Goal: Task Accomplishment & Management: Manage account settings

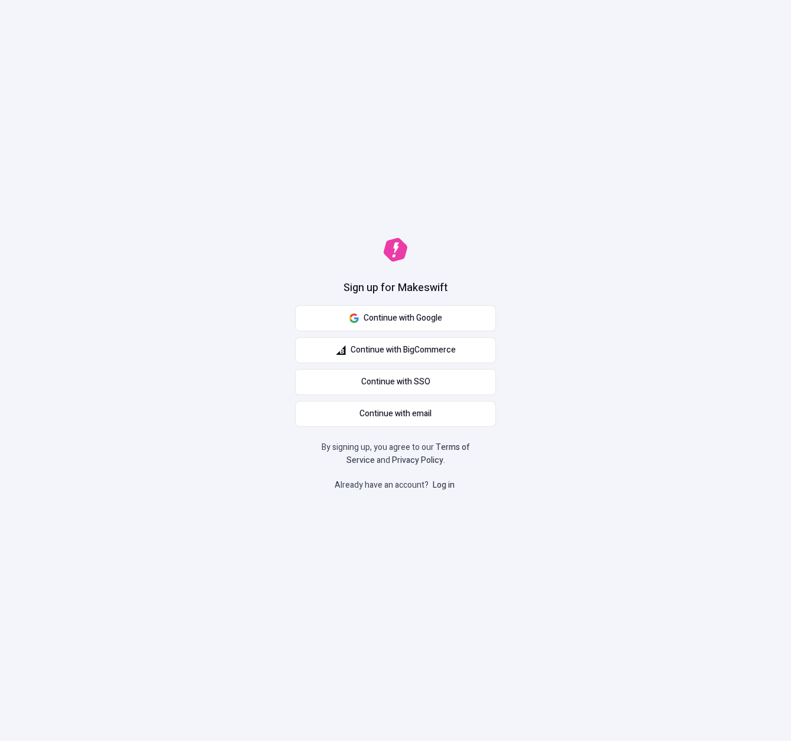
click at [441, 486] on link "Log in" at bounding box center [443, 485] width 27 height 12
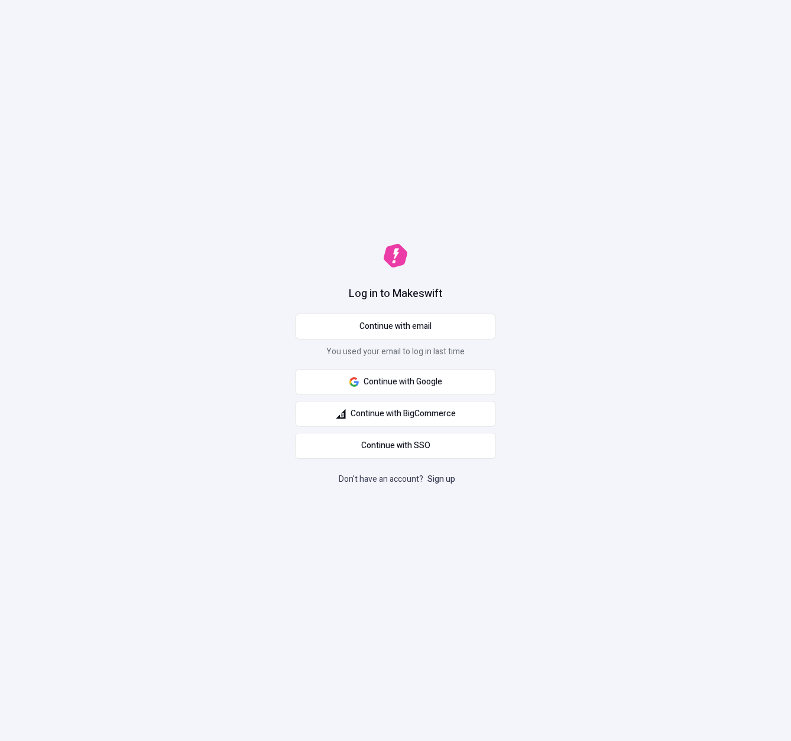
click at [443, 477] on link "Sign up" at bounding box center [441, 479] width 32 height 12
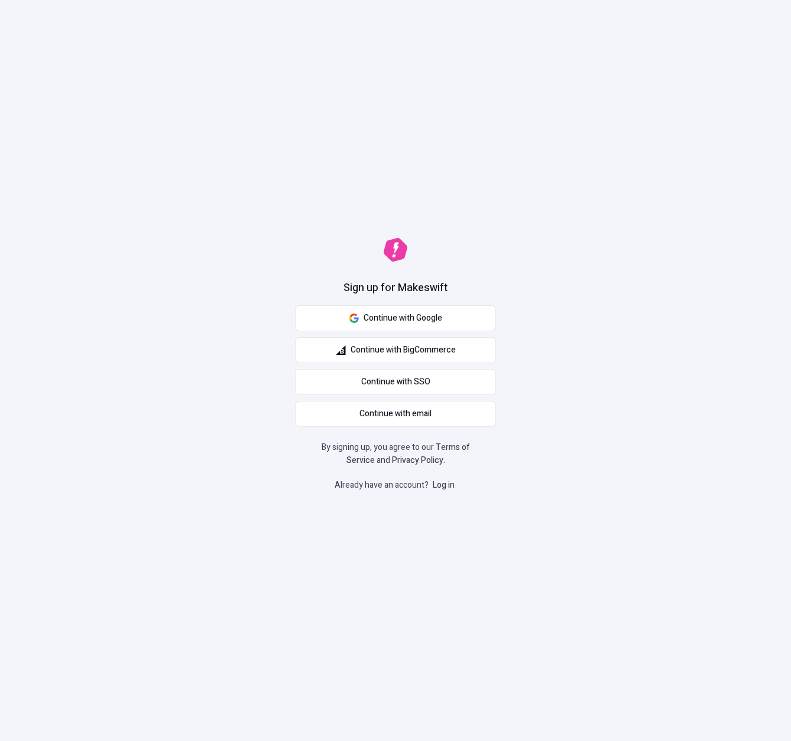
click at [444, 488] on link "Log in" at bounding box center [443, 485] width 27 height 12
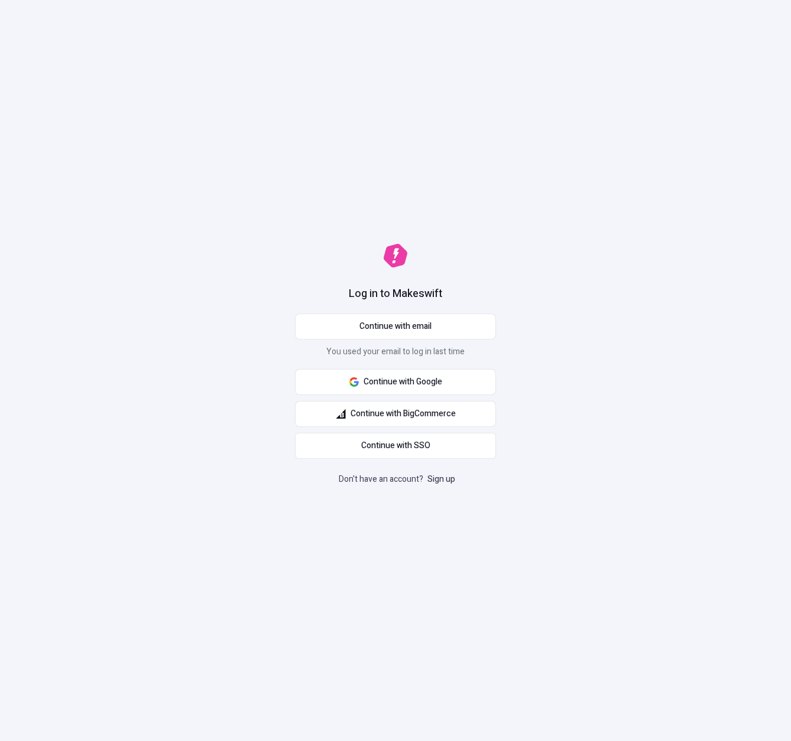
click at [443, 479] on link "Sign up" at bounding box center [441, 479] width 32 height 12
click at [386, 333] on button "Continue with email" at bounding box center [395, 327] width 201 height 26
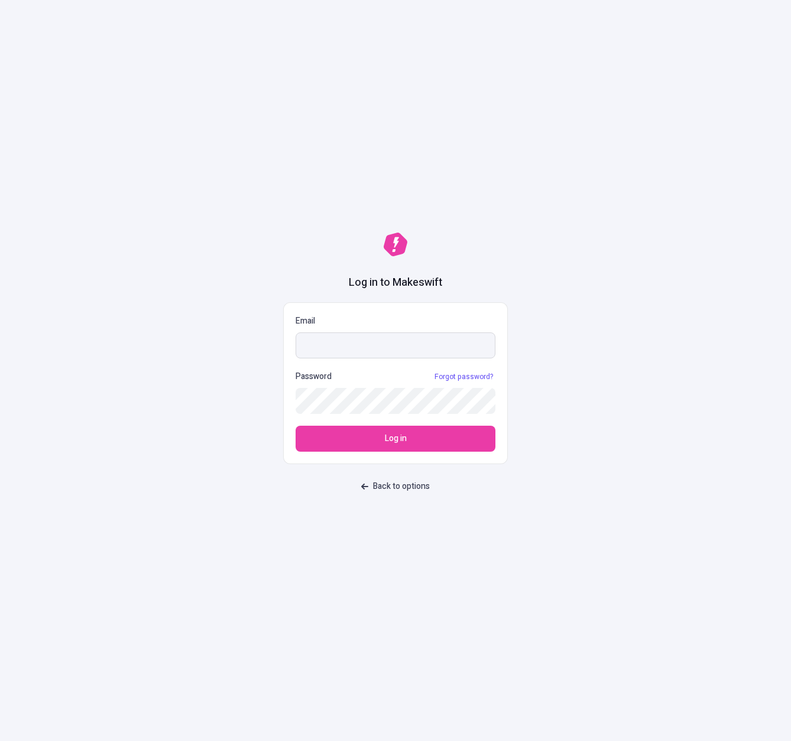
click at [447, 346] on input "Email" at bounding box center [395, 346] width 200 height 26
click at [479, 342] on input "Email" at bounding box center [395, 346] width 200 height 26
click at [489, 343] on span at bounding box center [488, 345] width 9 height 9
click at [489, 343] on input "Email" at bounding box center [395, 346] width 200 height 26
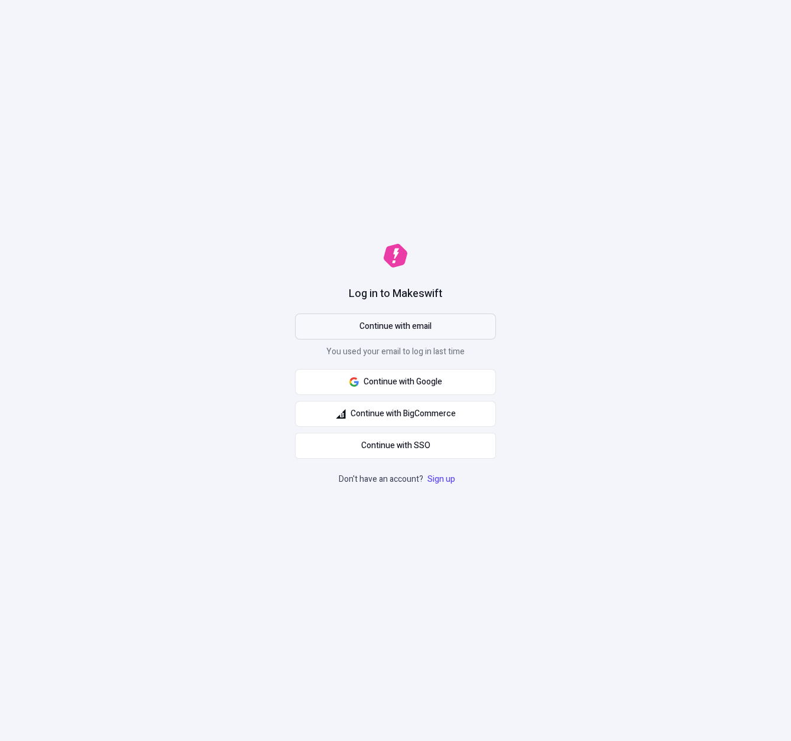
click at [352, 324] on button "Continue with email" at bounding box center [395, 327] width 201 height 26
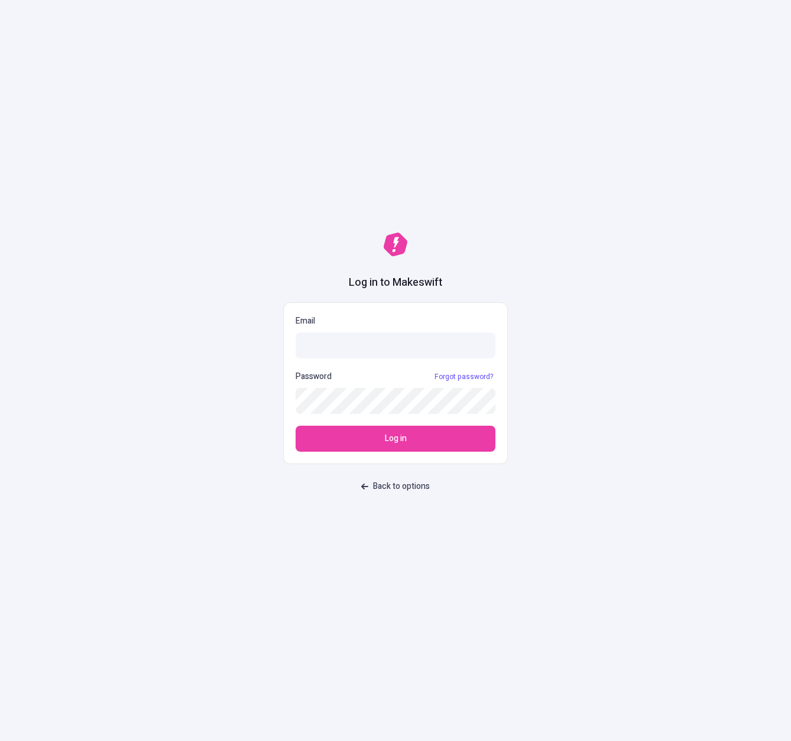
click at [486, 347] on span at bounding box center [488, 345] width 9 height 9
click at [486, 347] on input "Email" at bounding box center [395, 346] width 200 height 26
click at [595, 472] on div "Log in to Makeswift Email Password Forgot password? Log in Back to options" at bounding box center [395, 370] width 791 height 741
click at [484, 343] on span at bounding box center [488, 345] width 9 height 9
click at [484, 343] on input "Email" at bounding box center [395, 346] width 200 height 26
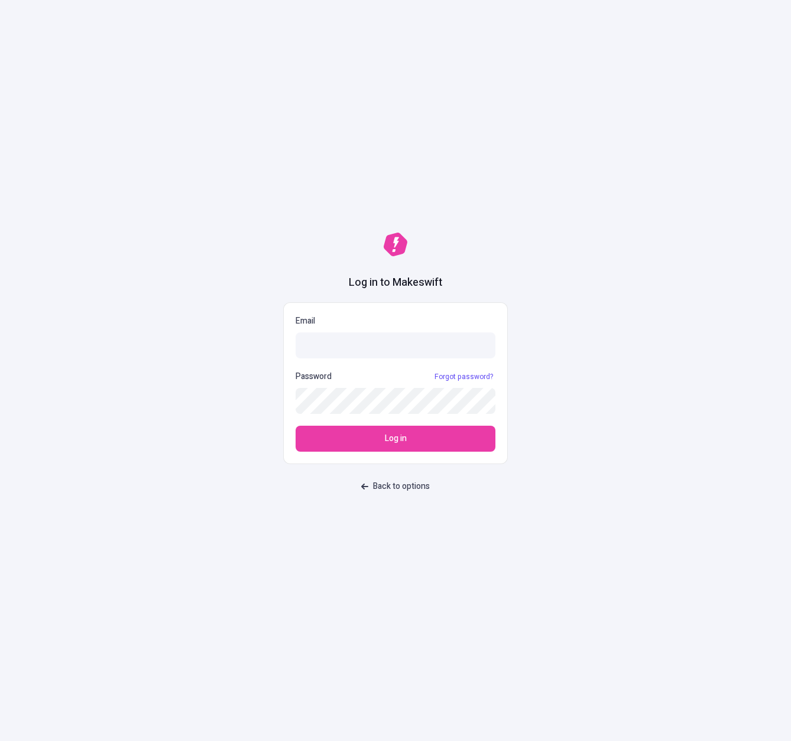
click at [547, 316] on div "Log in to Makeswift Email Password Forgot password? Log in Back to options" at bounding box center [395, 370] width 791 height 741
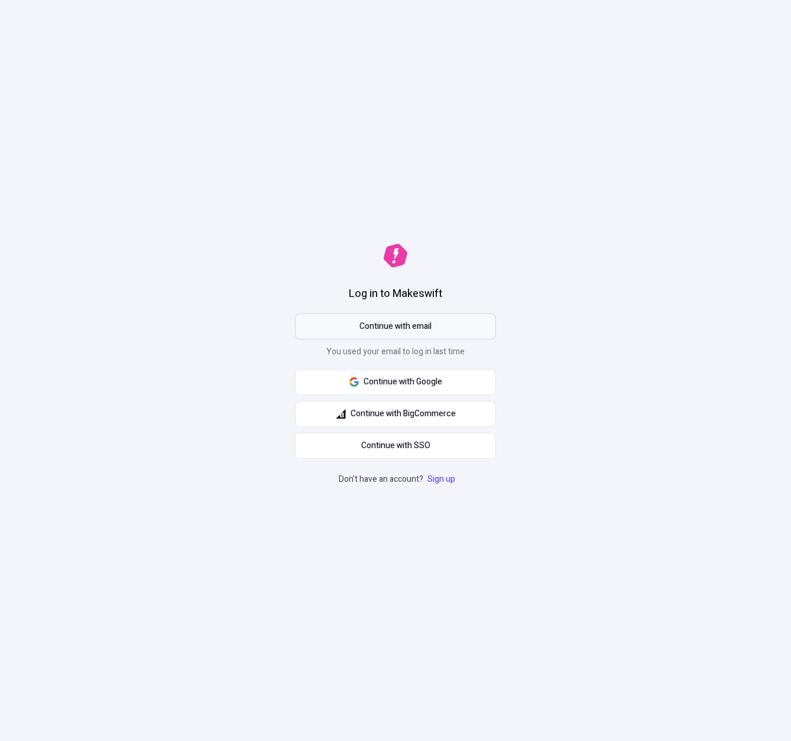
click at [338, 329] on button "Continue with email" at bounding box center [395, 327] width 201 height 26
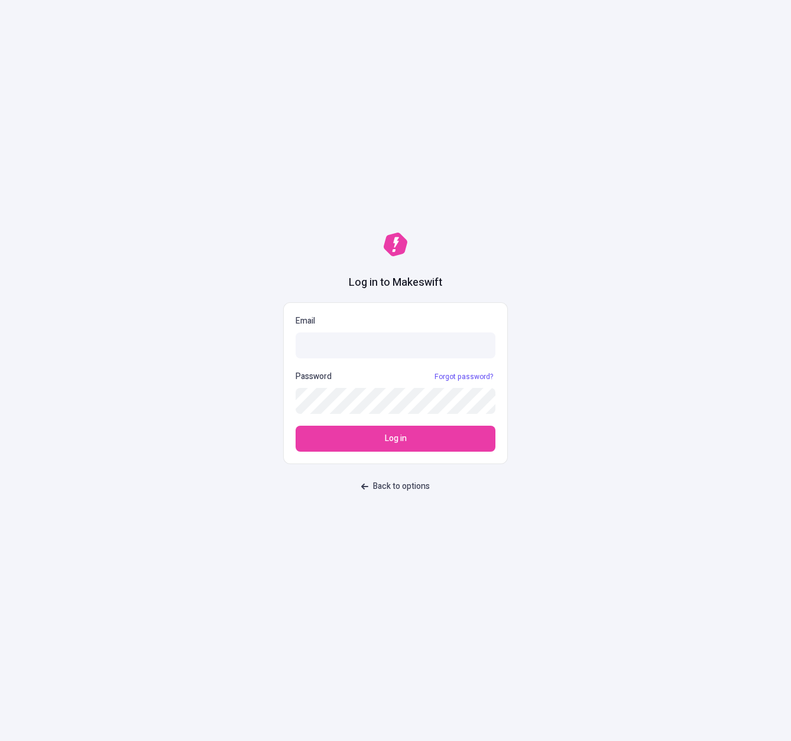
click at [487, 346] on span at bounding box center [488, 345] width 9 height 9
click at [487, 346] on input "Email" at bounding box center [395, 346] width 200 height 26
type input "sasha+staging-limits@ferrata.dev"
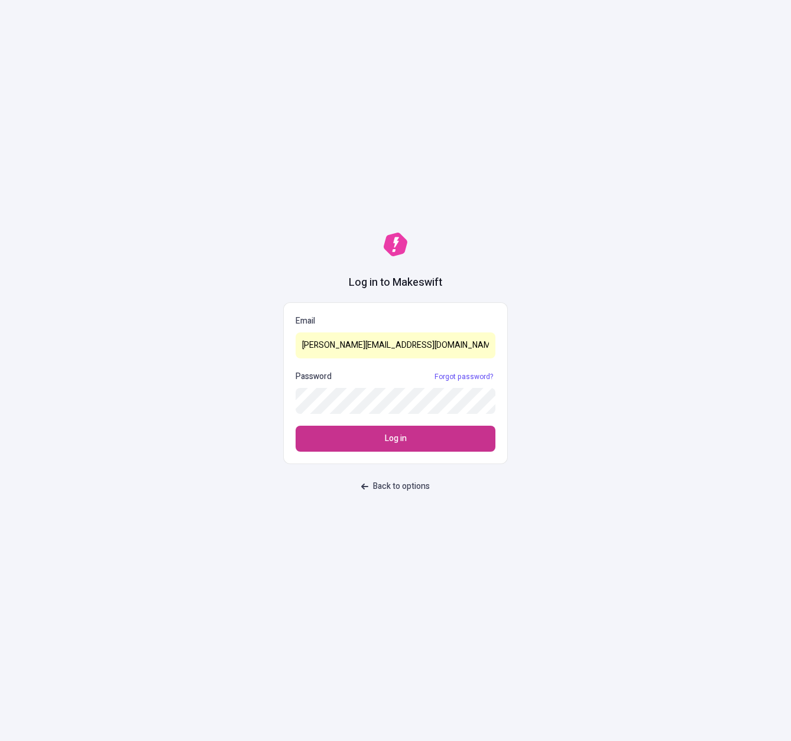
click at [419, 438] on button "Log in" at bounding box center [395, 439] width 200 height 26
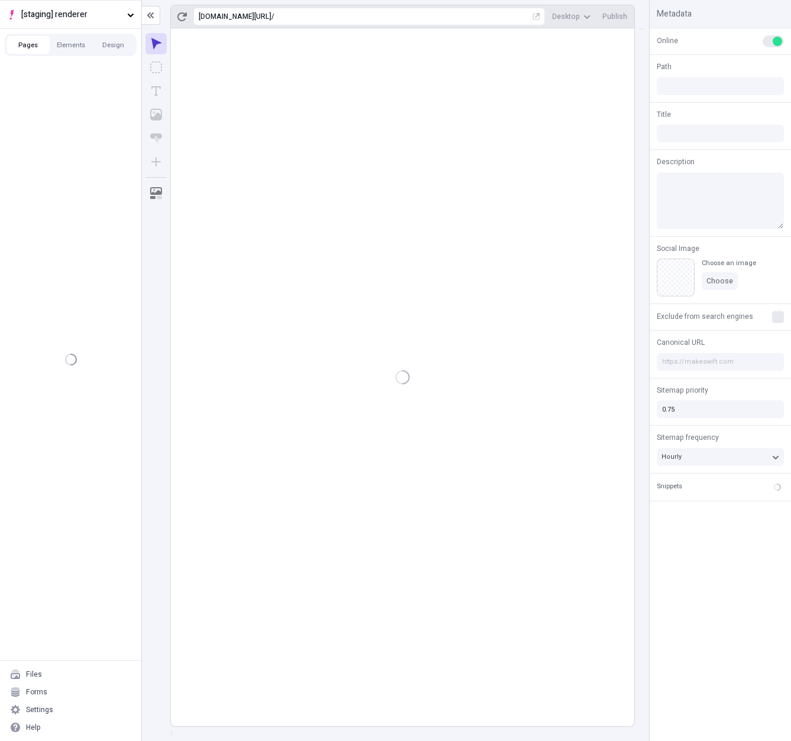
type input "/asd/page-312-2"
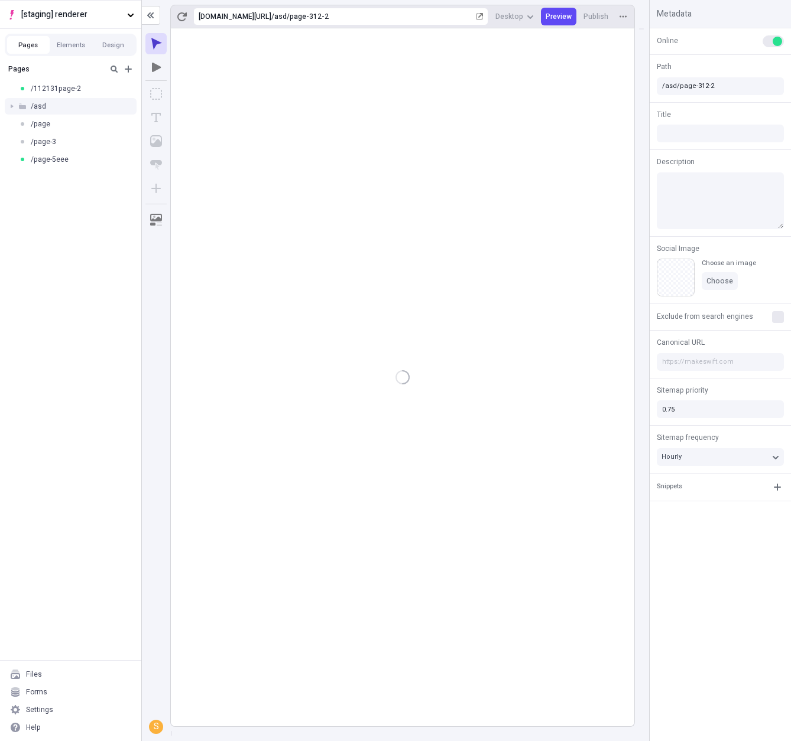
click at [34, 110] on span "/asd" at bounding box center [38, 106] width 15 height 9
click at [38, 108] on span "/asd" at bounding box center [38, 106] width 15 height 9
click at [73, 153] on div "/page-5eee" at bounding box center [70, 160] width 141 height 18
type input "/page-5eee"
click at [159, 144] on icon "Image" at bounding box center [156, 141] width 12 height 12
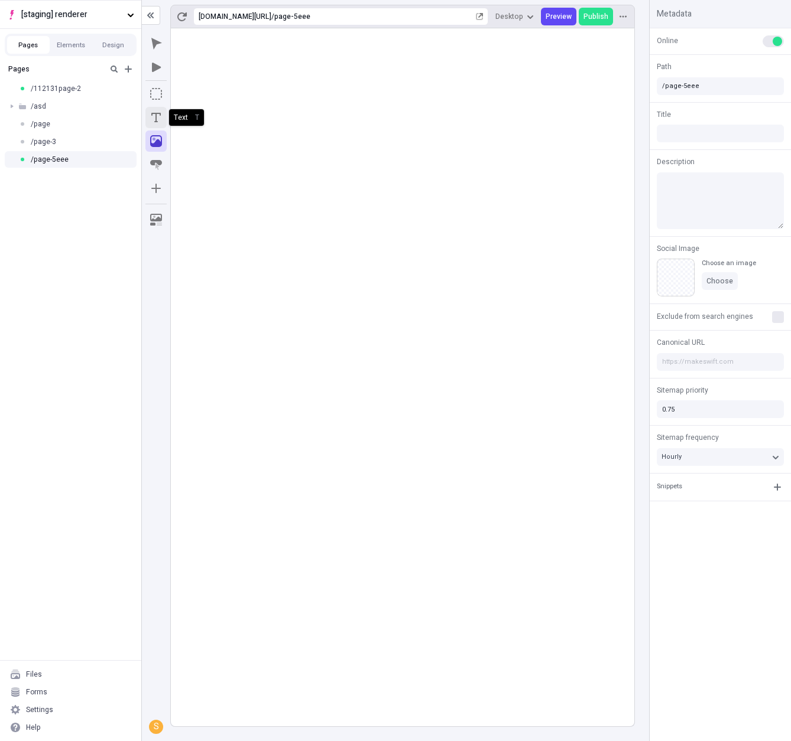
click at [152, 121] on icon "Text" at bounding box center [156, 118] width 12 height 12
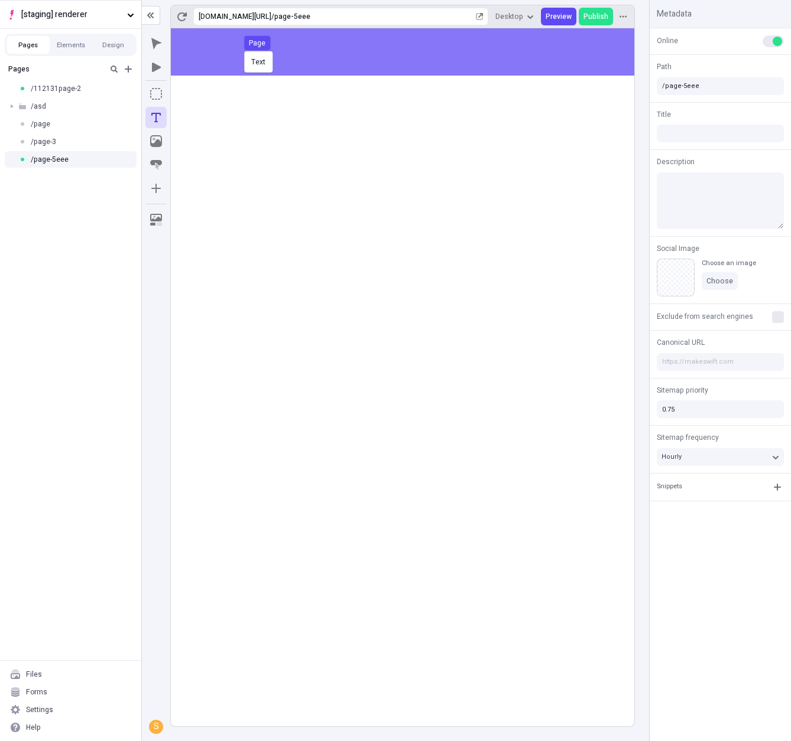
click at [242, 50] on div "Text Page" at bounding box center [395, 370] width 791 height 741
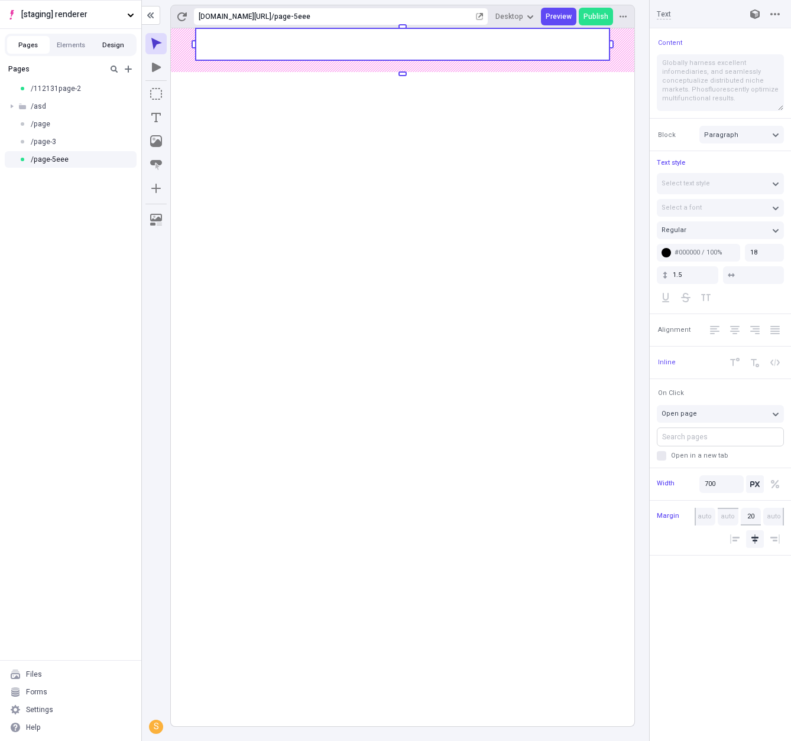
click at [117, 41] on button "Design" at bounding box center [113, 45] width 43 height 18
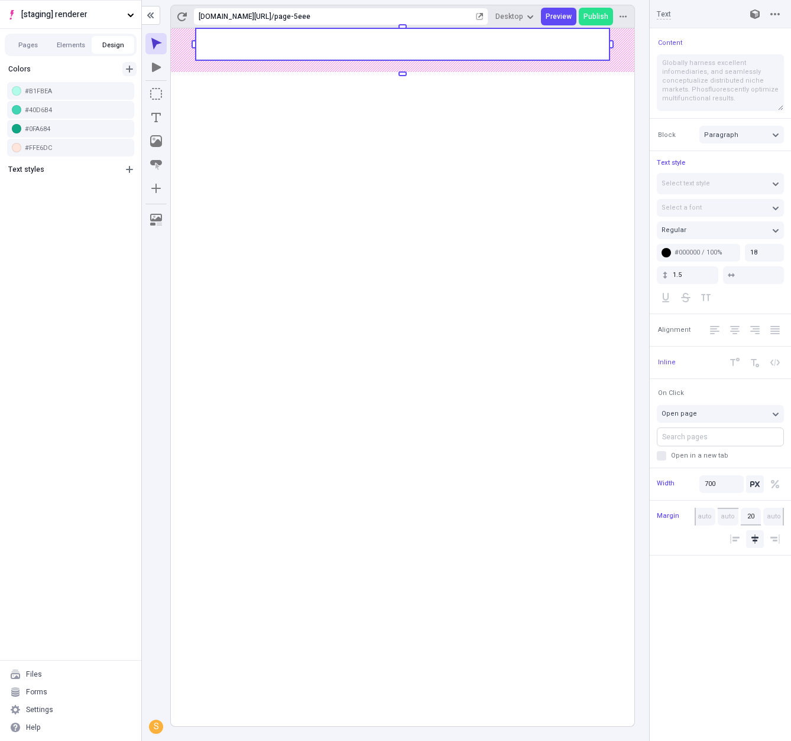
click at [129, 67] on icon "button" at bounding box center [129, 69] width 7 height 7
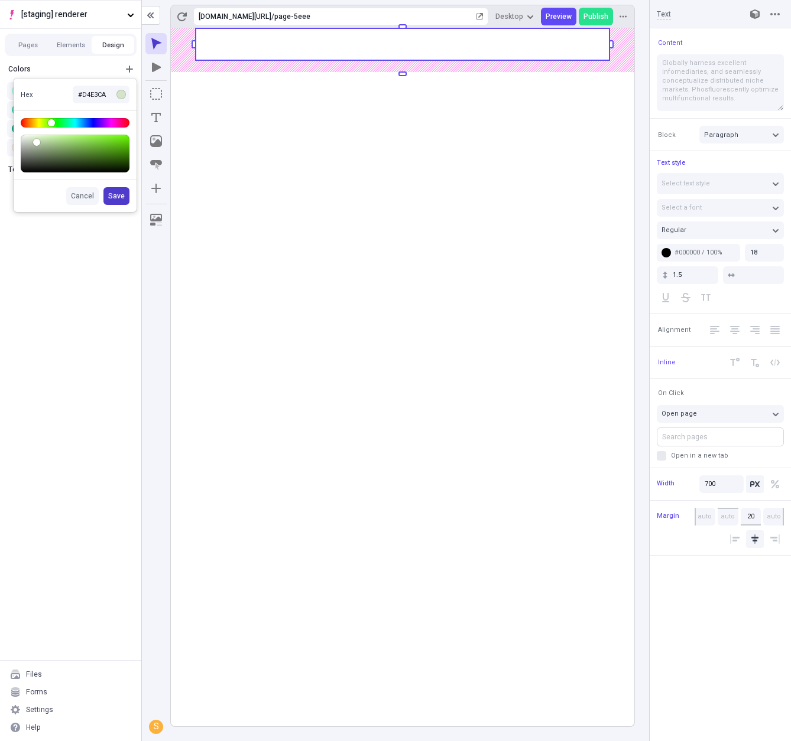
click at [116, 200] on span "Save" at bounding box center [116, 195] width 17 height 9
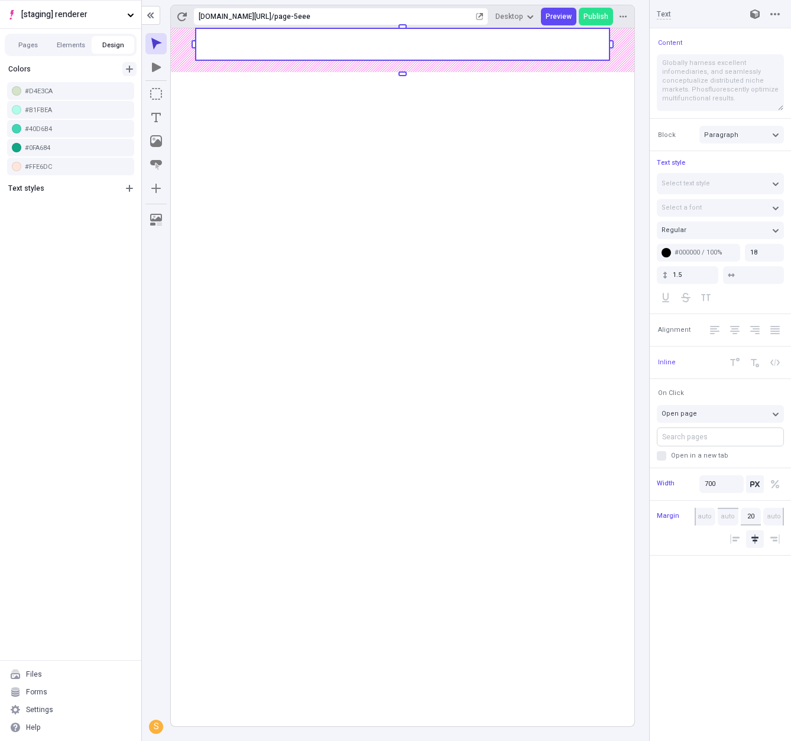
click at [129, 63] on button "button" at bounding box center [129, 69] width 14 height 14
click at [74, 222] on div "Colors #D4E3CA #B1FBEA #40D6B4 #0FA684 #FFE6DC Text styles" at bounding box center [70, 359] width 141 height 602
click at [66, 162] on div "#FFE6DC" at bounding box center [77, 166] width 105 height 9
click at [130, 68] on icon "button" at bounding box center [129, 68] width 9 height 9
click at [70, 253] on div "Colors #D4E3CA #B1FBEA #40D6B4 #0FA684 #FFE6DC Text styles" at bounding box center [70, 359] width 141 height 602
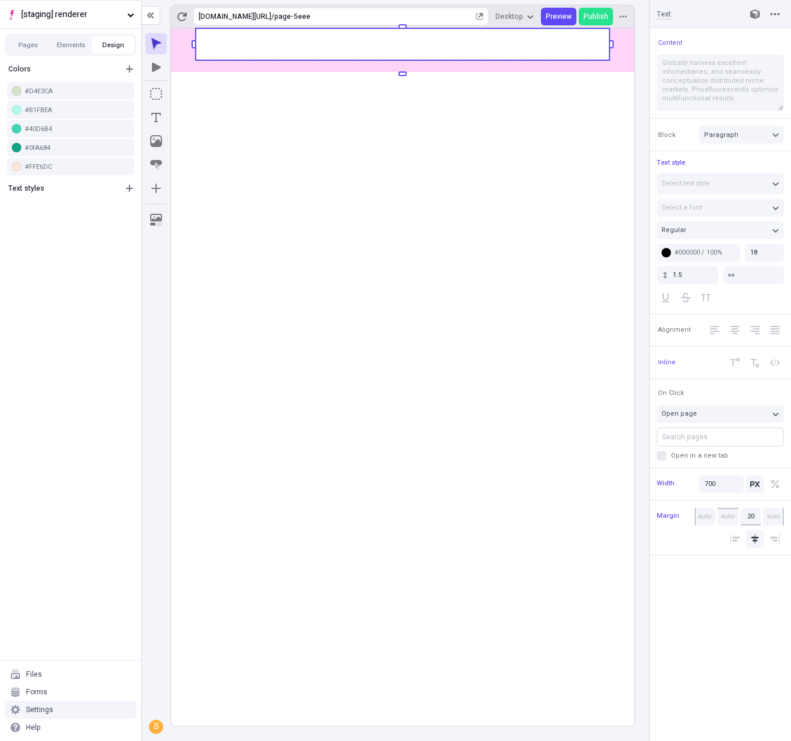
click at [67, 710] on div "Settings" at bounding box center [71, 710] width 132 height 18
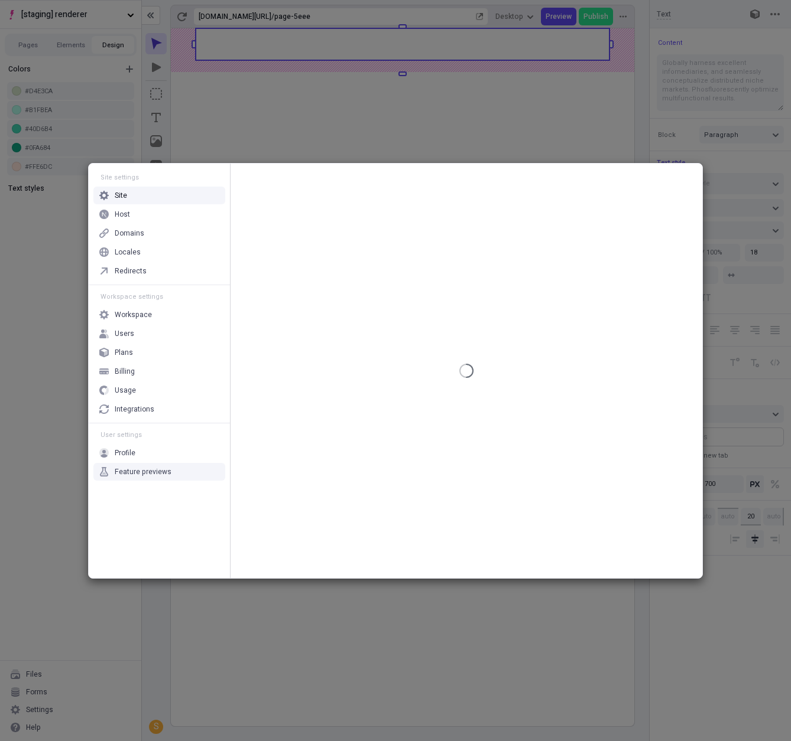
click at [139, 466] on div "Feature previews" at bounding box center [159, 472] width 132 height 18
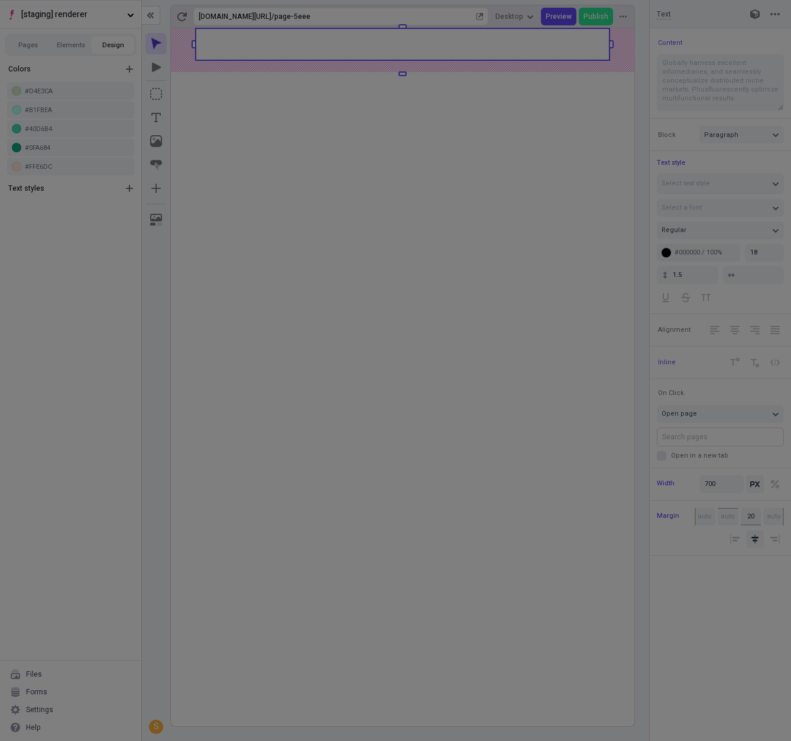
click at [21, 434] on div "Site settings Site Host Domains Locales Redirects Workspace settings Workspace …" at bounding box center [395, 370] width 791 height 741
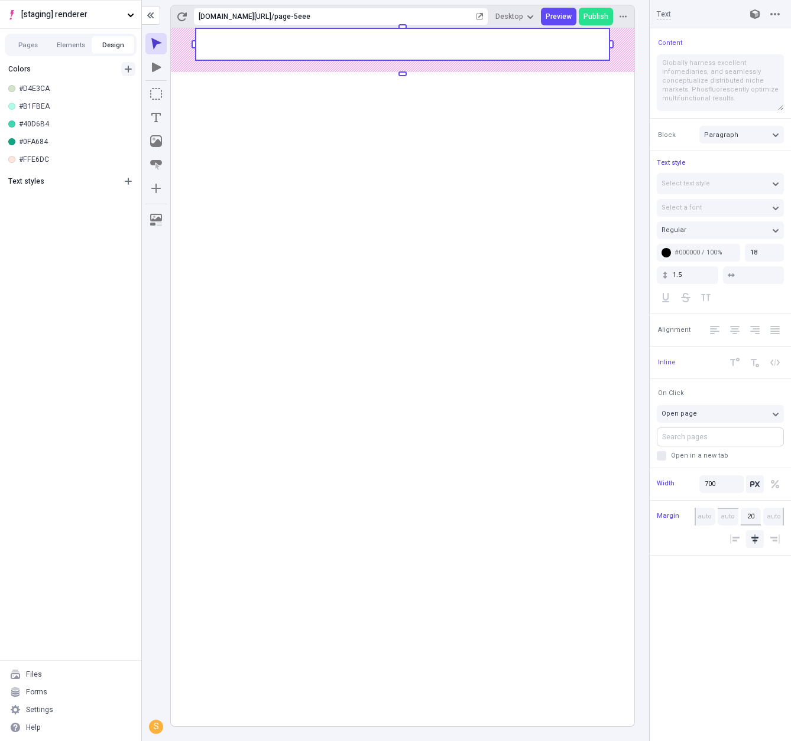
click at [131, 70] on icon "button" at bounding box center [127, 68] width 9 height 9
click at [122, 87] on div "#D4E3CA" at bounding box center [75, 88] width 113 height 9
click at [134, 67] on button "button" at bounding box center [128, 69] width 14 height 14
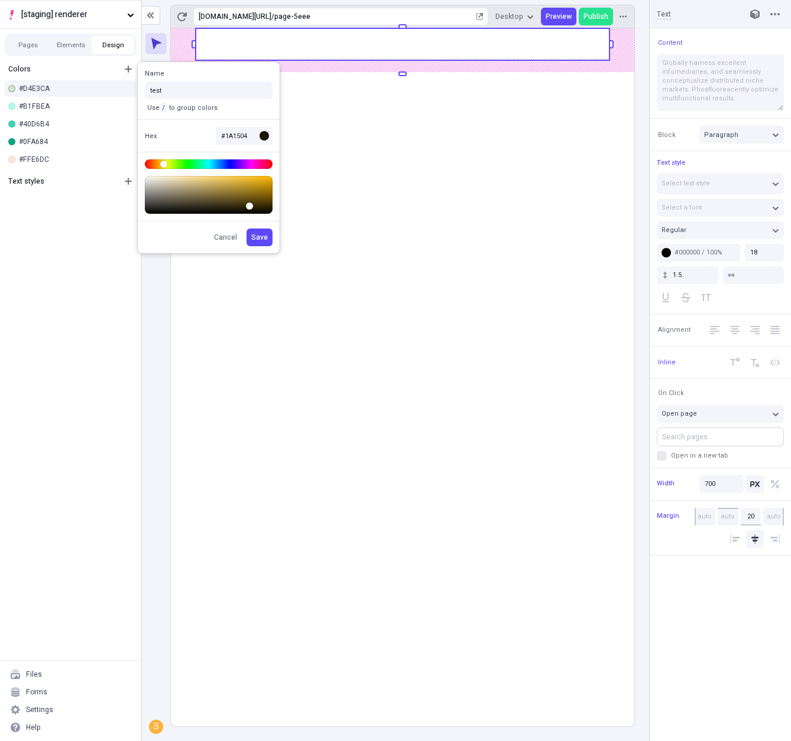
type input "test"
click at [246, 229] on button "Save" at bounding box center [259, 238] width 26 height 18
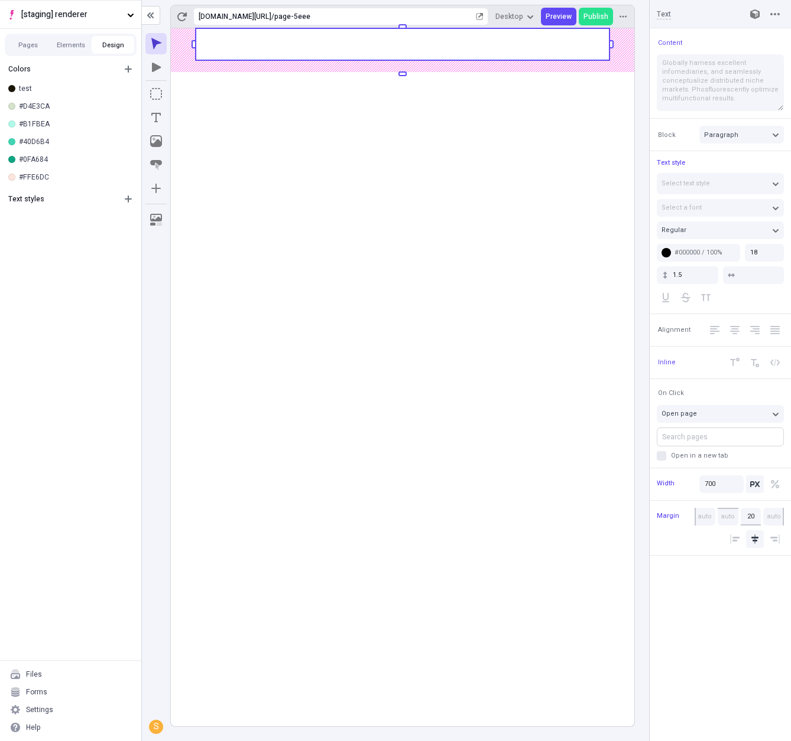
click at [287, 51] on rect at bounding box center [403, 44] width 414 height 32
click at [689, 247] on button "#000000 / 100%" at bounding box center [697, 253] width 83 height 18
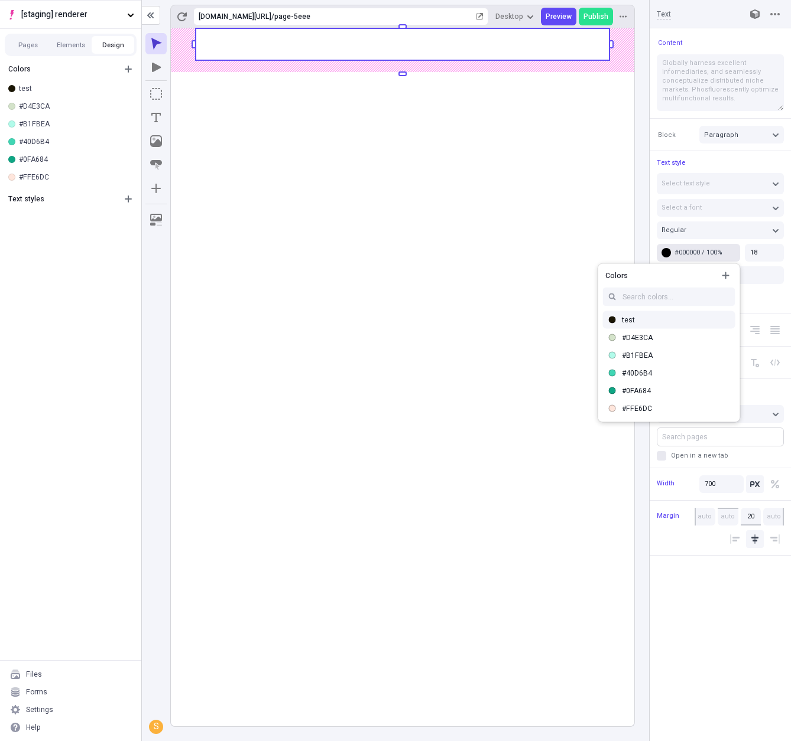
click at [639, 321] on div "test" at bounding box center [676, 320] width 109 height 9
click at [431, 230] on rect at bounding box center [402, 377] width 463 height 698
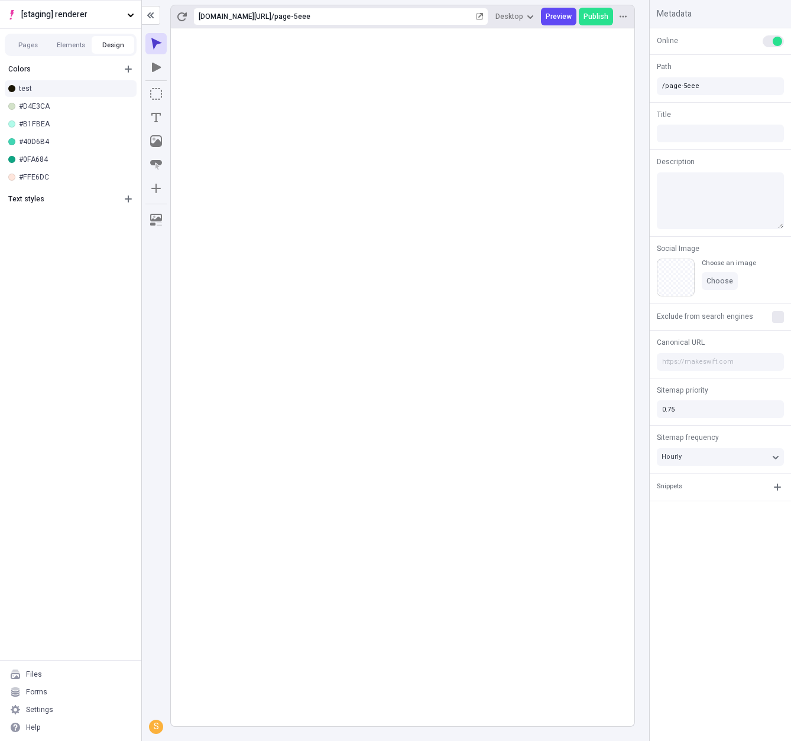
click at [79, 88] on div "test" at bounding box center [75, 88] width 113 height 9
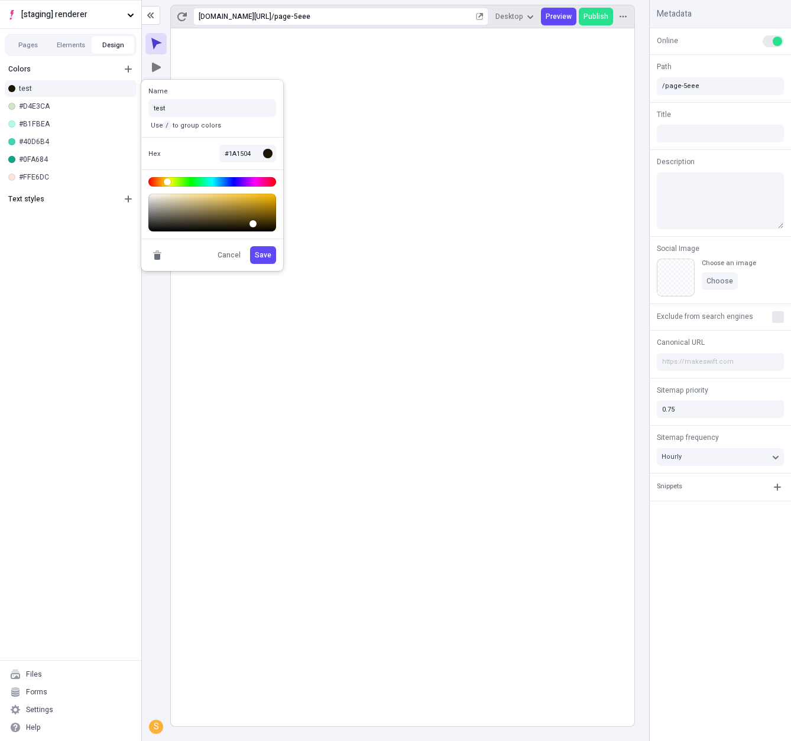
click at [386, 153] on rect at bounding box center [402, 377] width 463 height 698
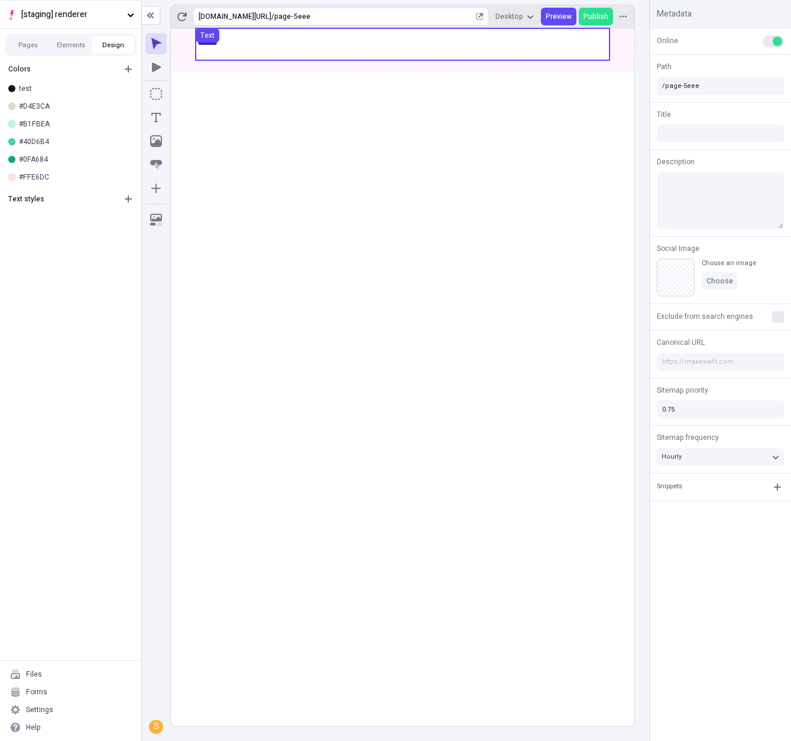
click at [307, 41] on use at bounding box center [403, 44] width 414 height 32
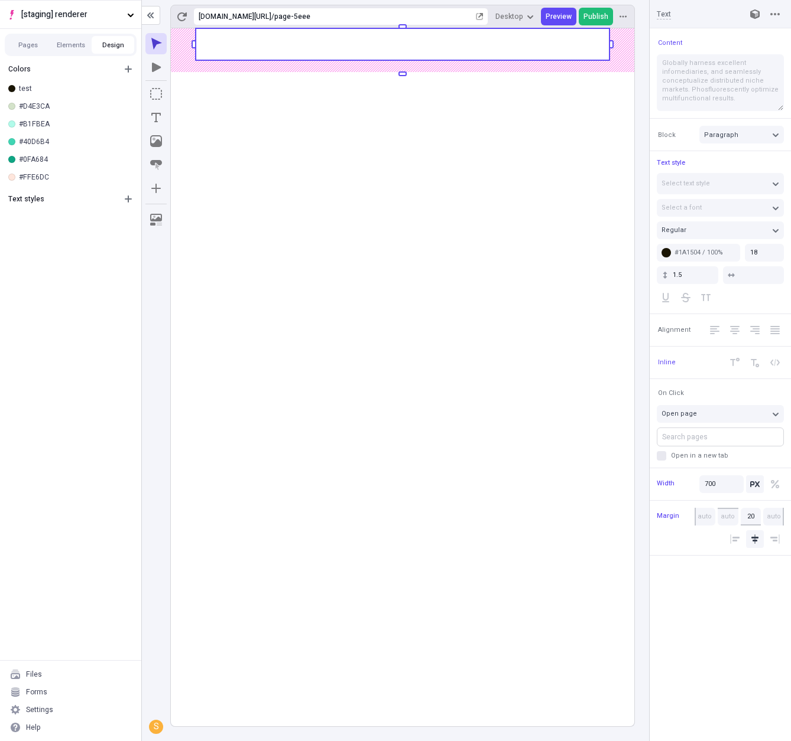
click at [589, 18] on span "Publish" at bounding box center [595, 16] width 25 height 9
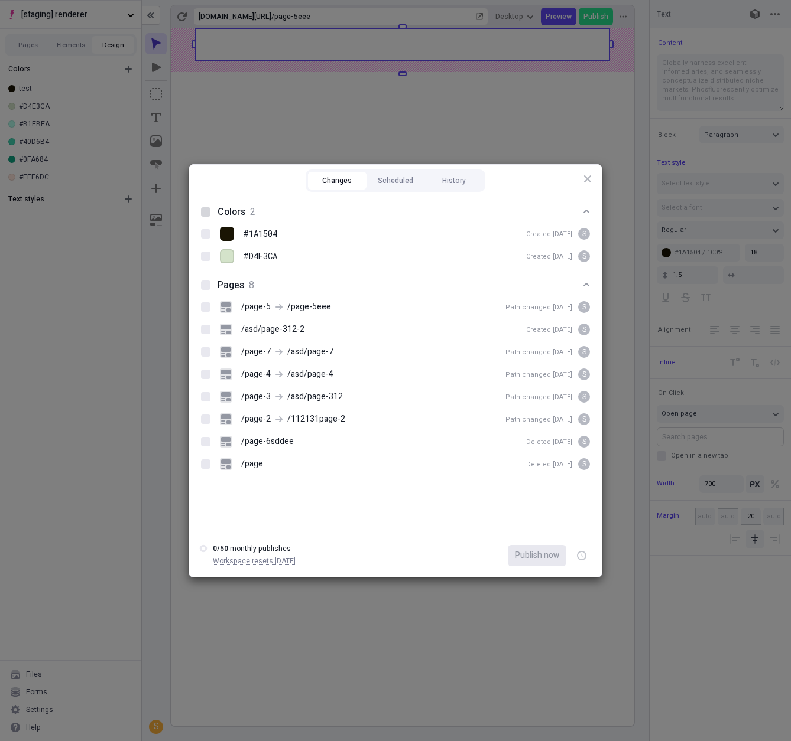
click at [205, 214] on div at bounding box center [205, 211] width 9 height 9
checkbox input "true"
click at [204, 284] on div at bounding box center [205, 285] width 9 height 9
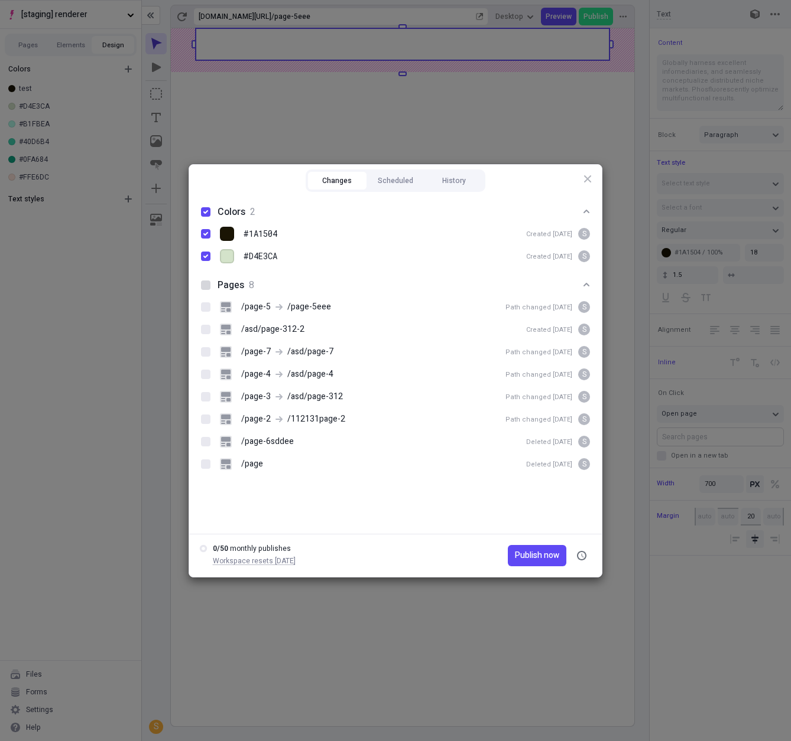
checkbox input "true"
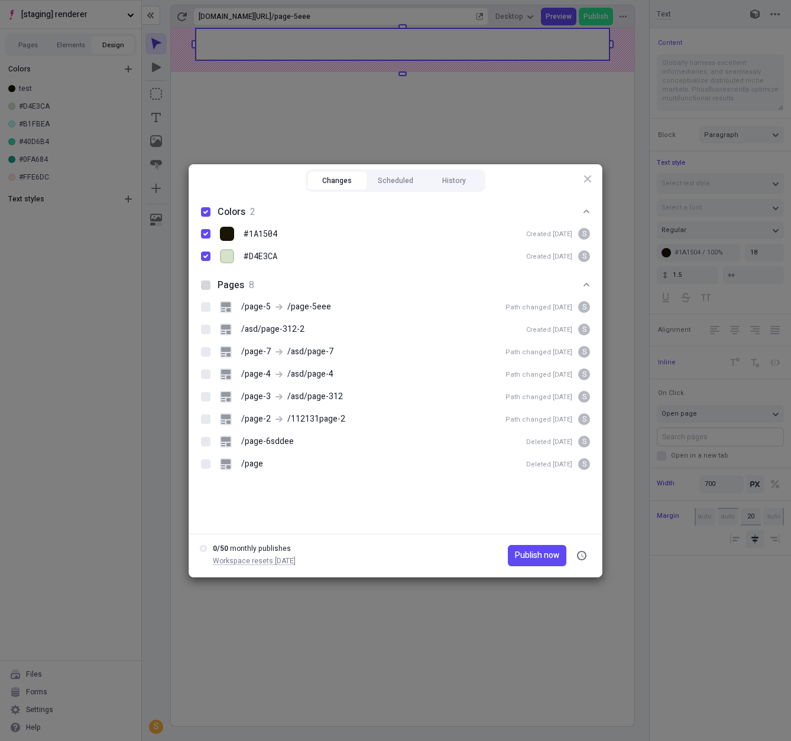
checkbox input "true"
click at [539, 558] on span "Publish now" at bounding box center [537, 555] width 44 height 13
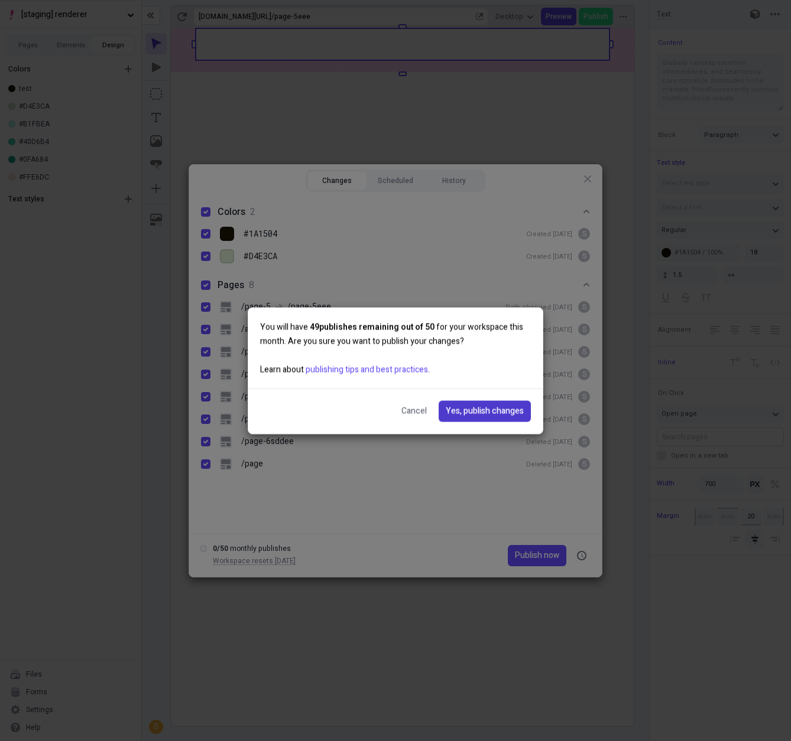
click at [491, 415] on span "Yes, publish changes" at bounding box center [484, 411] width 78 height 13
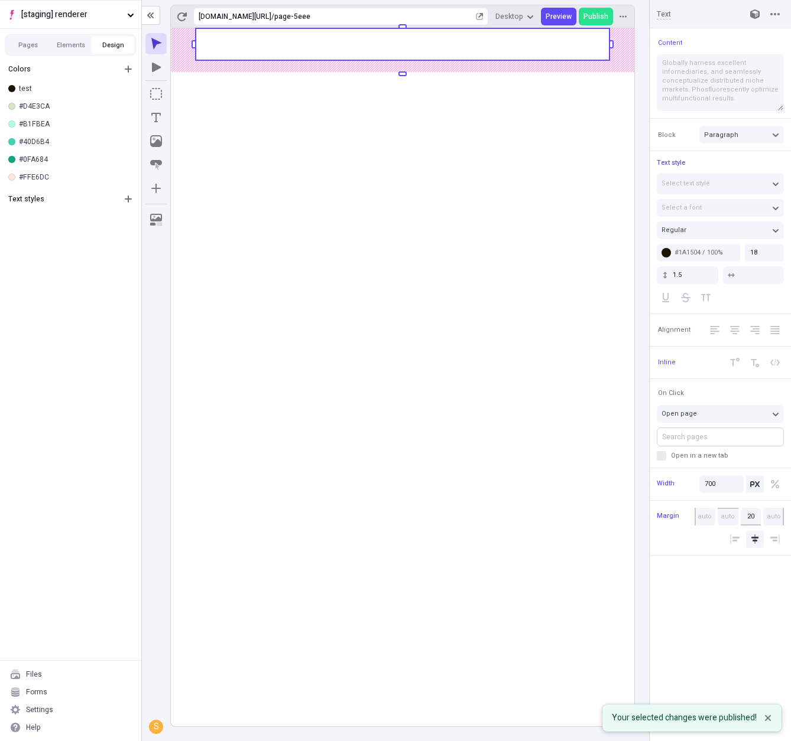
click at [225, 187] on rect at bounding box center [402, 377] width 463 height 698
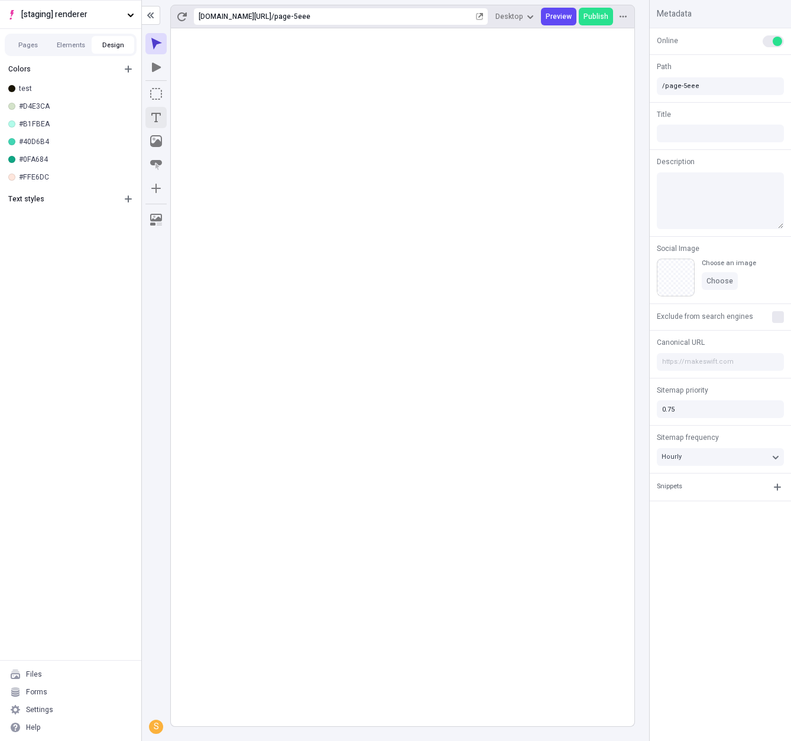
click at [155, 118] on icon "Text" at bounding box center [155, 117] width 9 height 9
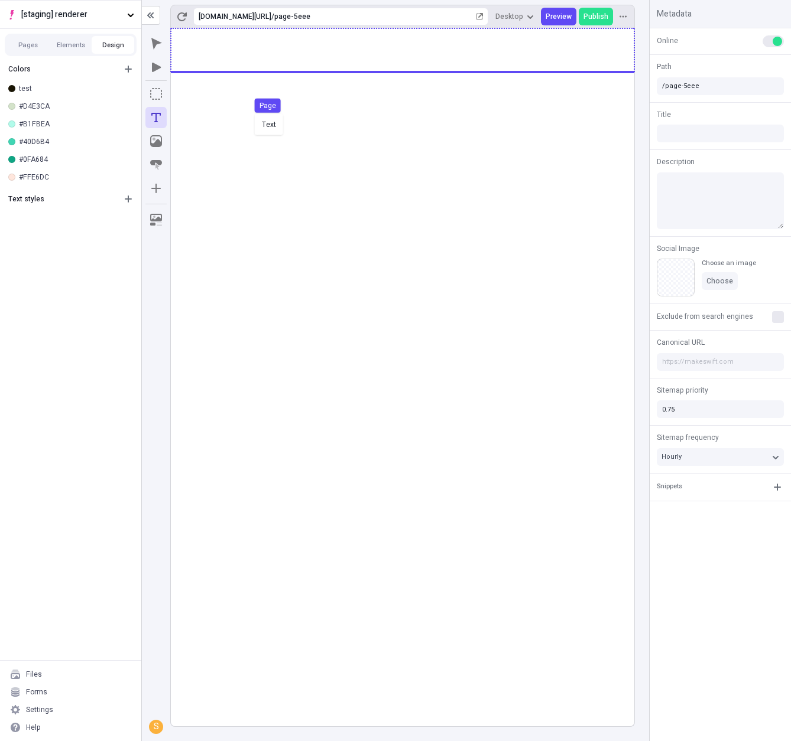
click at [252, 112] on div "Text Page" at bounding box center [395, 370] width 791 height 741
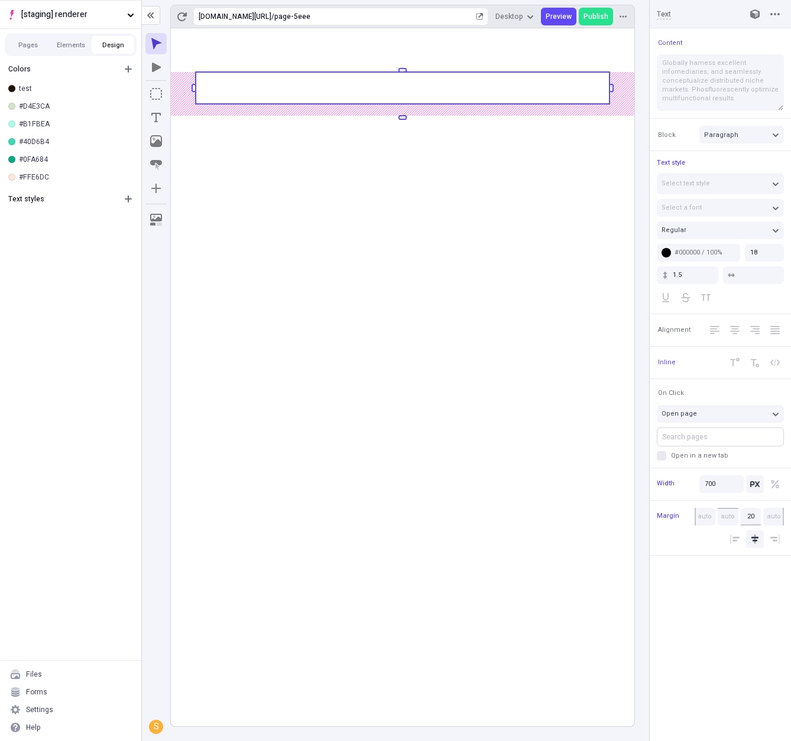
click at [491, 92] on rect at bounding box center [403, 88] width 414 height 32
click at [461, 129] on rect at bounding box center [402, 377] width 463 height 698
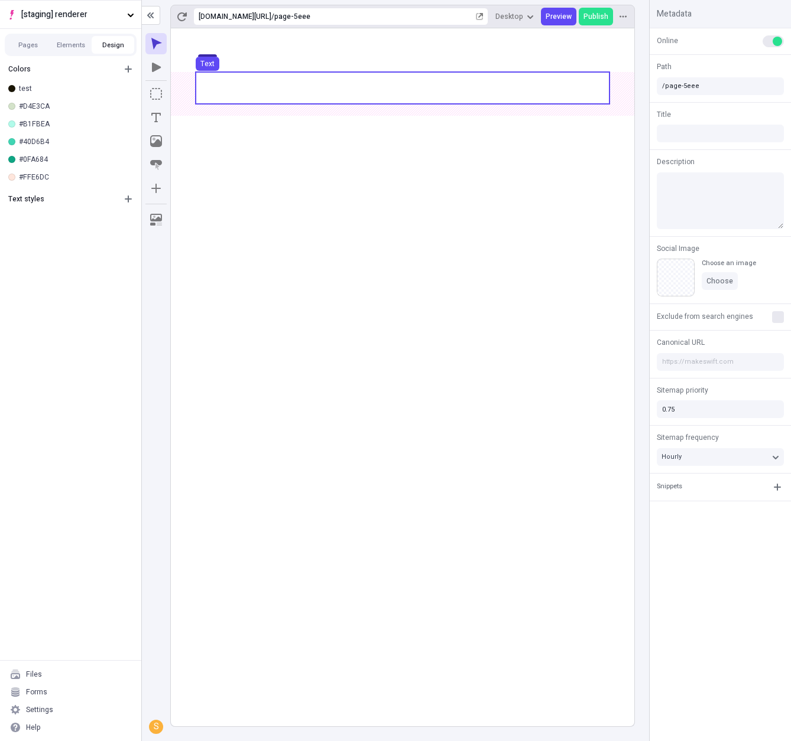
click at [454, 79] on use at bounding box center [403, 88] width 414 height 32
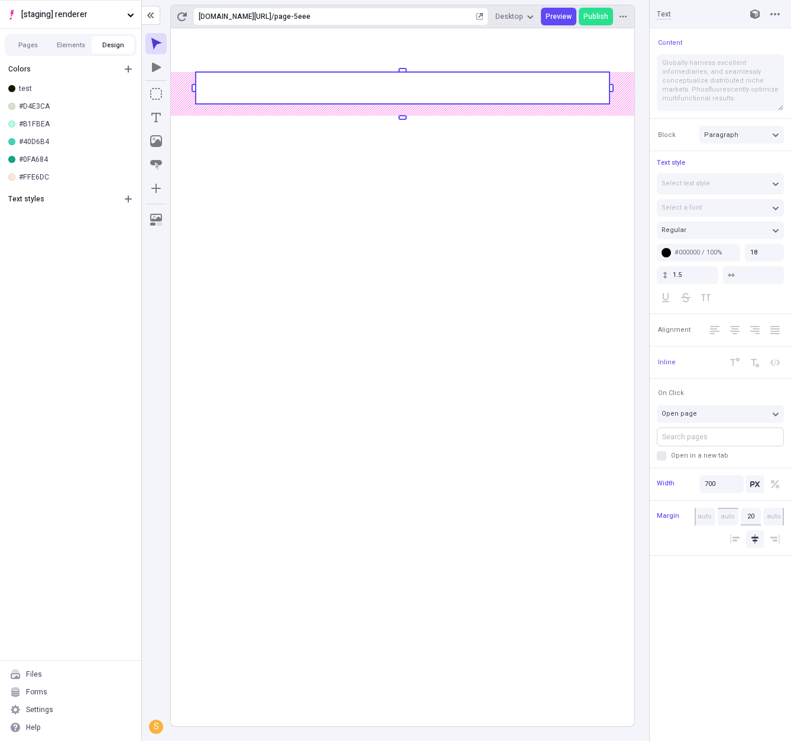
click at [450, 96] on rect at bounding box center [403, 88] width 414 height 32
click at [508, 92] on rect at bounding box center [403, 88] width 414 height 32
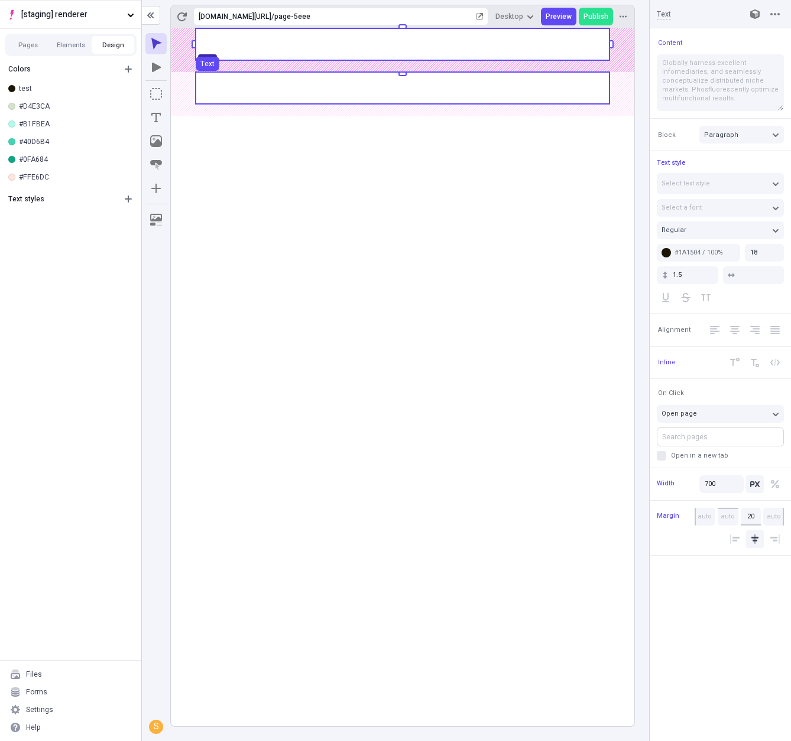
click at [499, 85] on use at bounding box center [403, 88] width 414 height 32
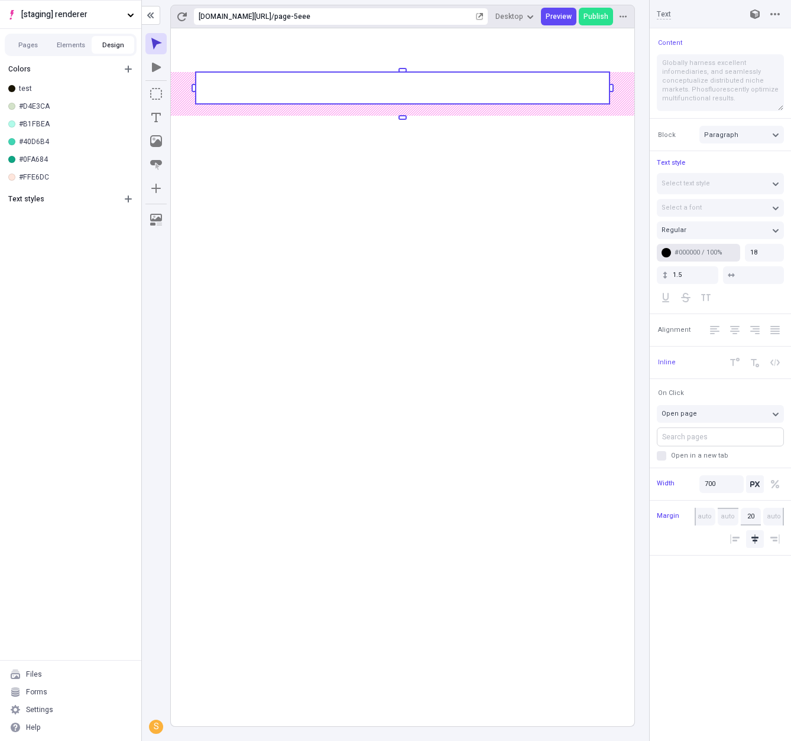
click at [700, 248] on div "#000000 / 100%" at bounding box center [704, 252] width 61 height 9
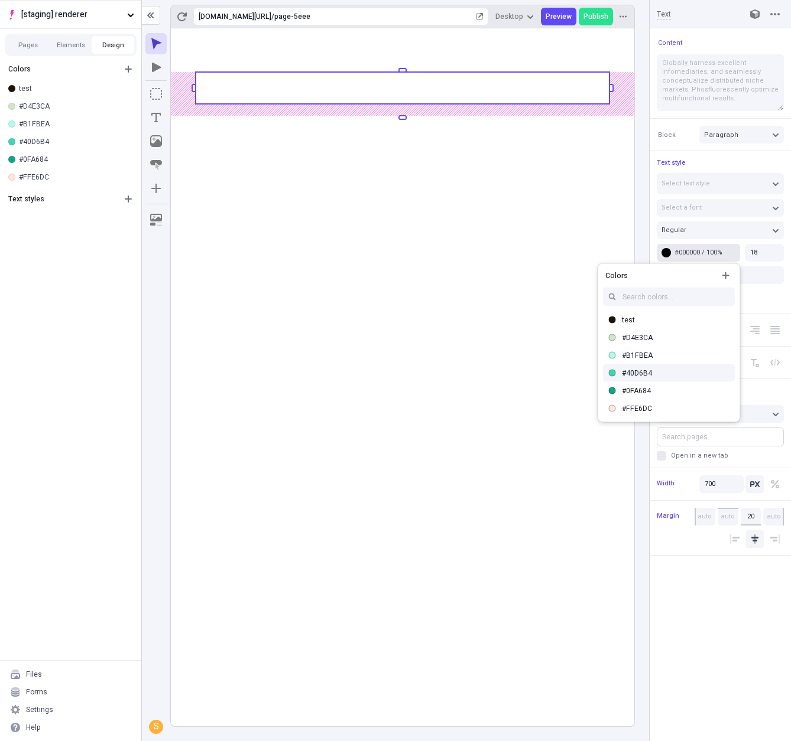
click at [623, 375] on div "#40D6B4" at bounding box center [676, 373] width 109 height 9
click at [636, 393] on div "#0FA684" at bounding box center [676, 390] width 109 height 9
click at [435, 321] on rect at bounding box center [402, 377] width 463 height 698
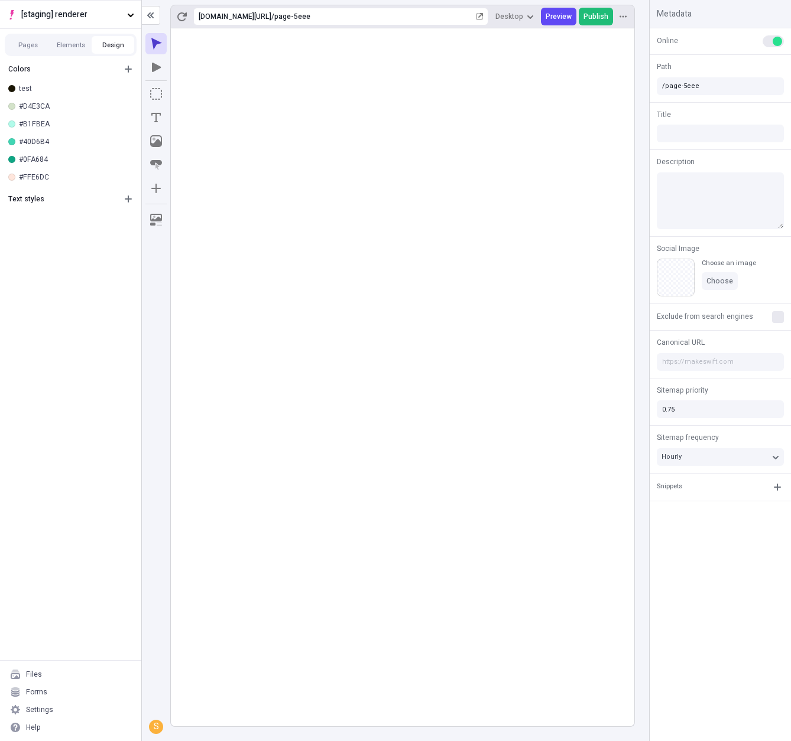
click at [604, 15] on span "Publish" at bounding box center [595, 16] width 25 height 9
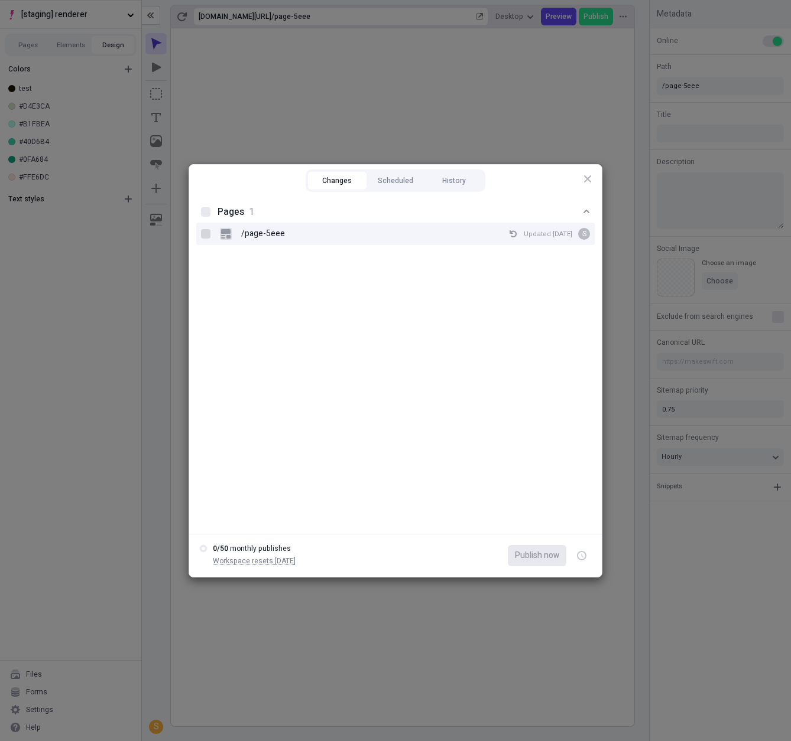
click at [206, 232] on div at bounding box center [205, 233] width 9 height 9
checkbox input "true"
click at [578, 555] on icon "button" at bounding box center [581, 555] width 9 height 9
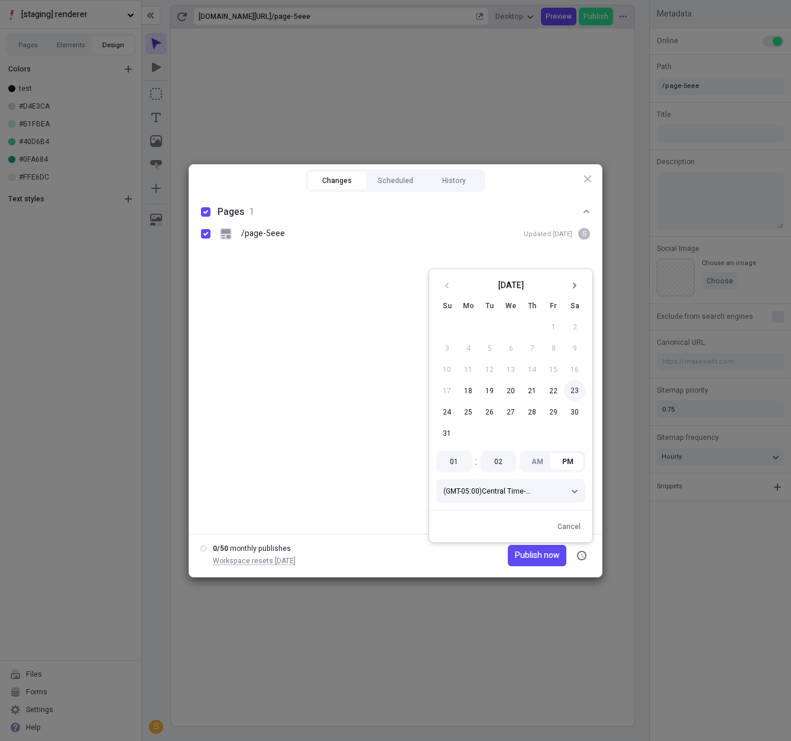
click at [570, 388] on button "23" at bounding box center [574, 390] width 21 height 21
click at [545, 551] on span "Publish on 8/23/2025" at bounding box center [526, 555] width 66 height 13
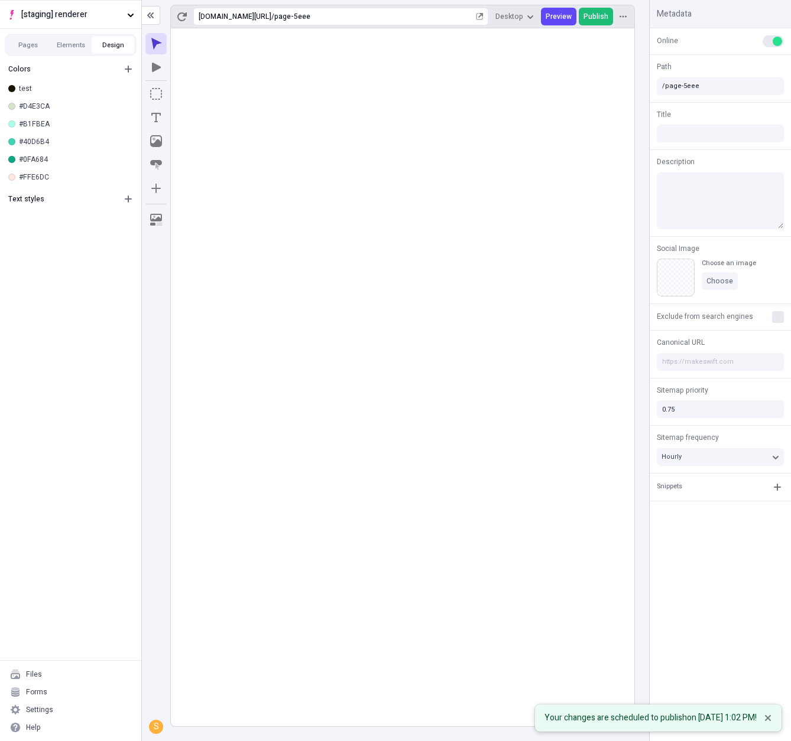
click at [602, 14] on span "Publish" at bounding box center [595, 16] width 25 height 9
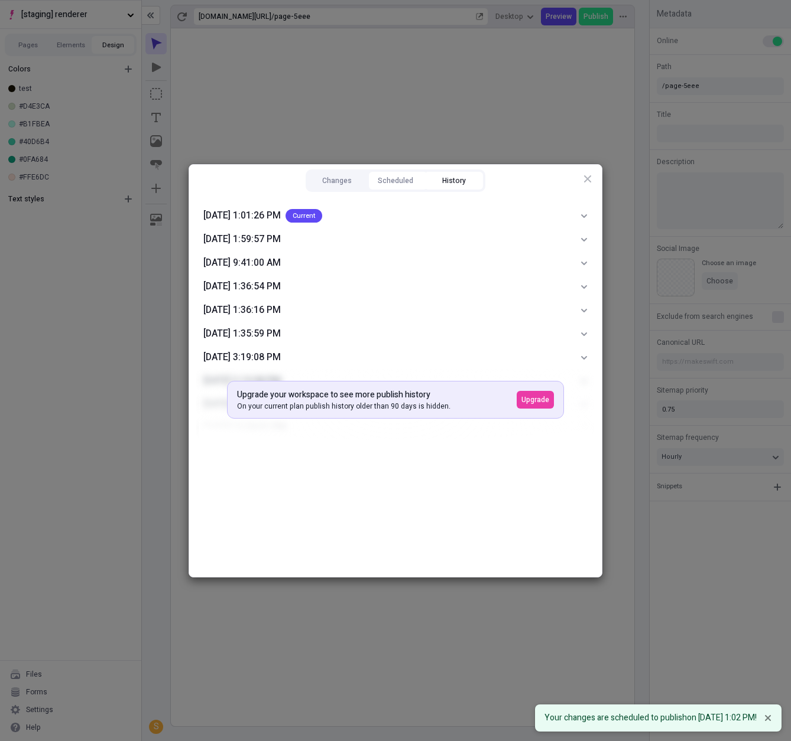
click at [469, 174] on button "History" at bounding box center [453, 181] width 58 height 18
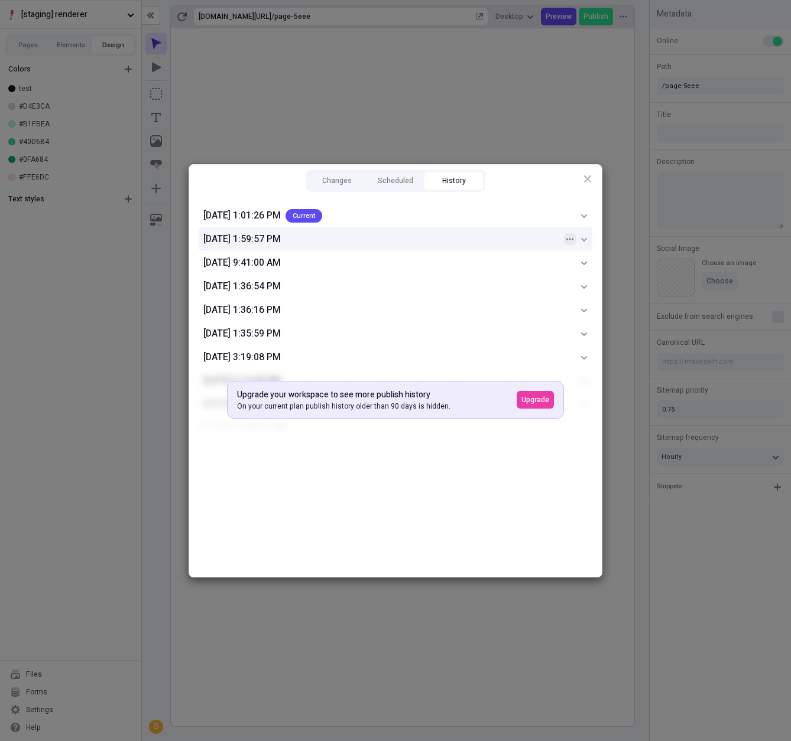
click at [564, 239] on button "button" at bounding box center [570, 239] width 12 height 12
click at [543, 279] on div "Publish version" at bounding box center [513, 281] width 113 height 18
click at [387, 179] on button "Scheduled" at bounding box center [395, 181] width 58 height 18
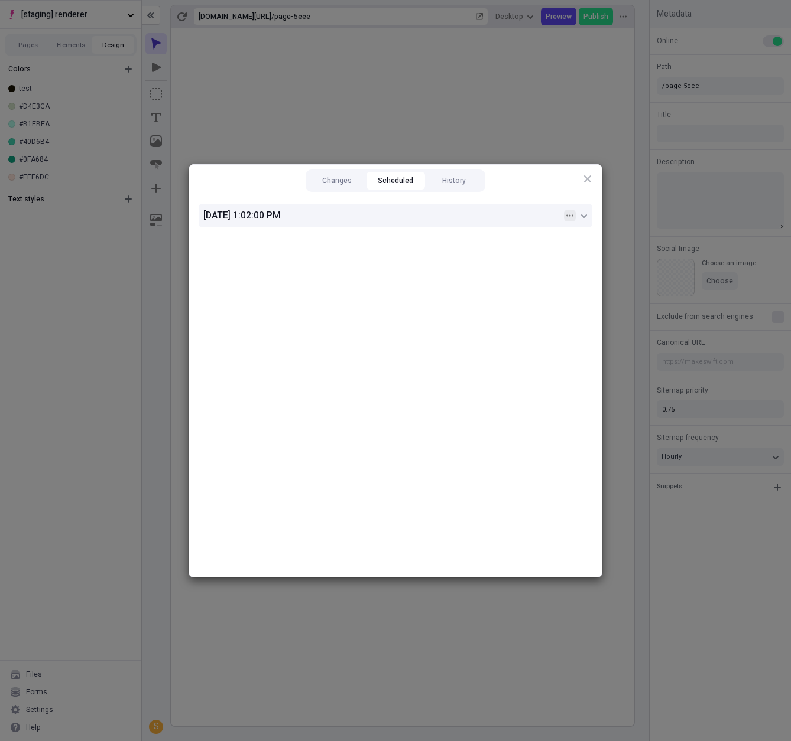
click at [564, 215] on button "button" at bounding box center [570, 216] width 12 height 12
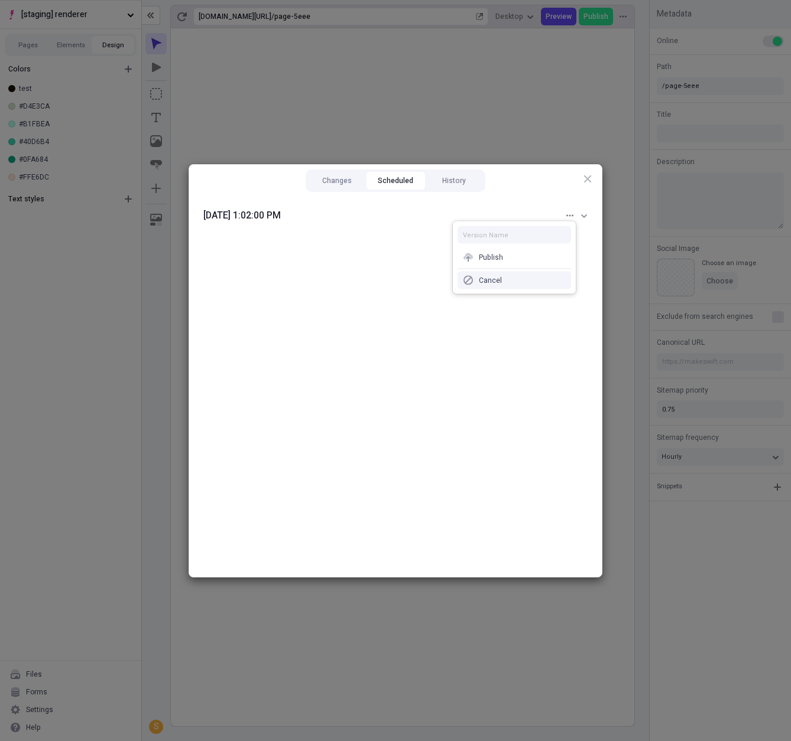
click at [495, 277] on div "Cancel" at bounding box center [490, 280] width 23 height 9
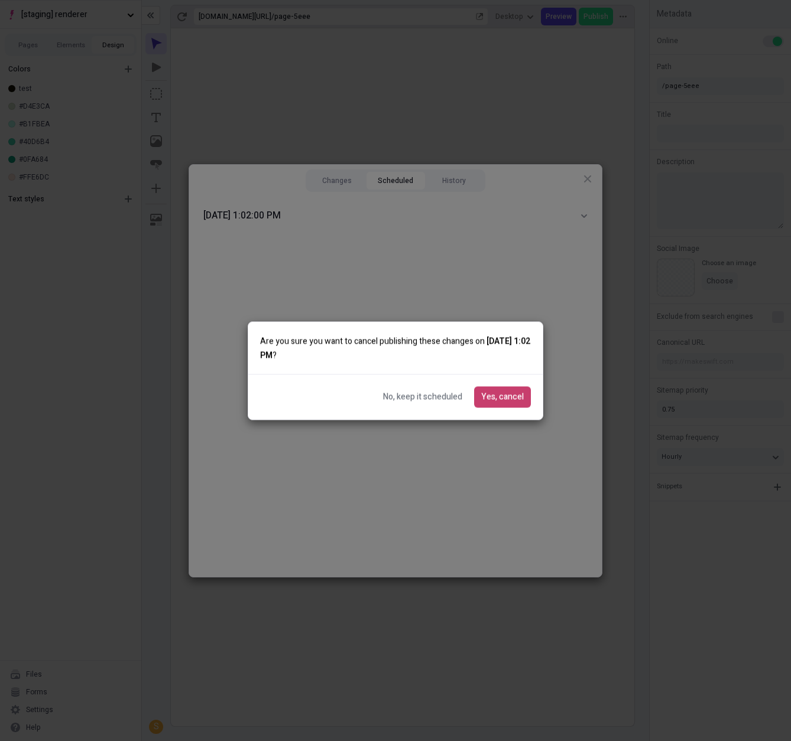
click at [497, 391] on span "Yes, cancel" at bounding box center [502, 397] width 43 height 13
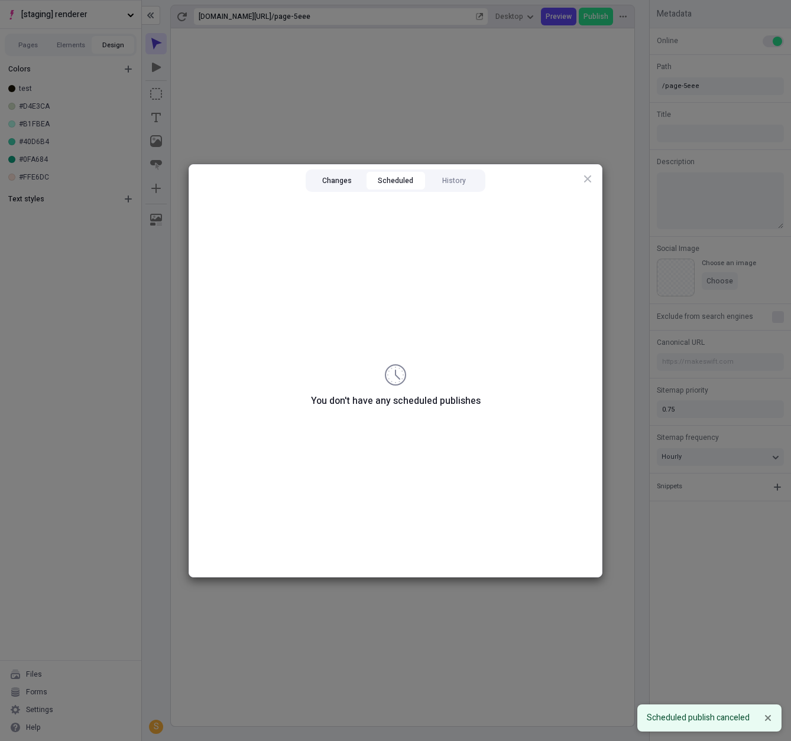
click at [359, 186] on button "Changes" at bounding box center [337, 181] width 58 height 18
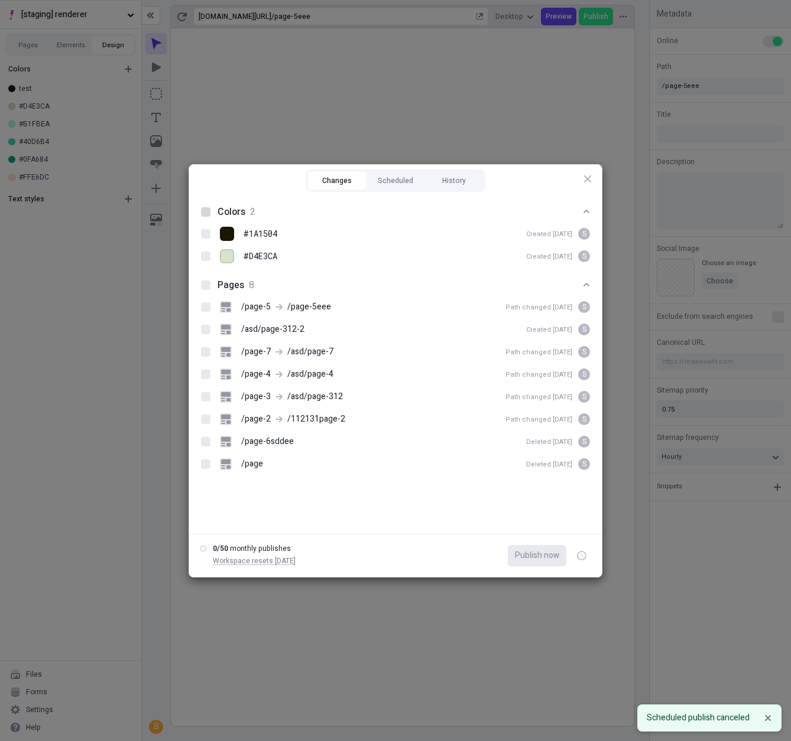
click at [205, 209] on div at bounding box center [205, 211] width 9 height 9
checkbox input "true"
click at [204, 290] on button "Pages 8" at bounding box center [395, 285] width 398 height 21
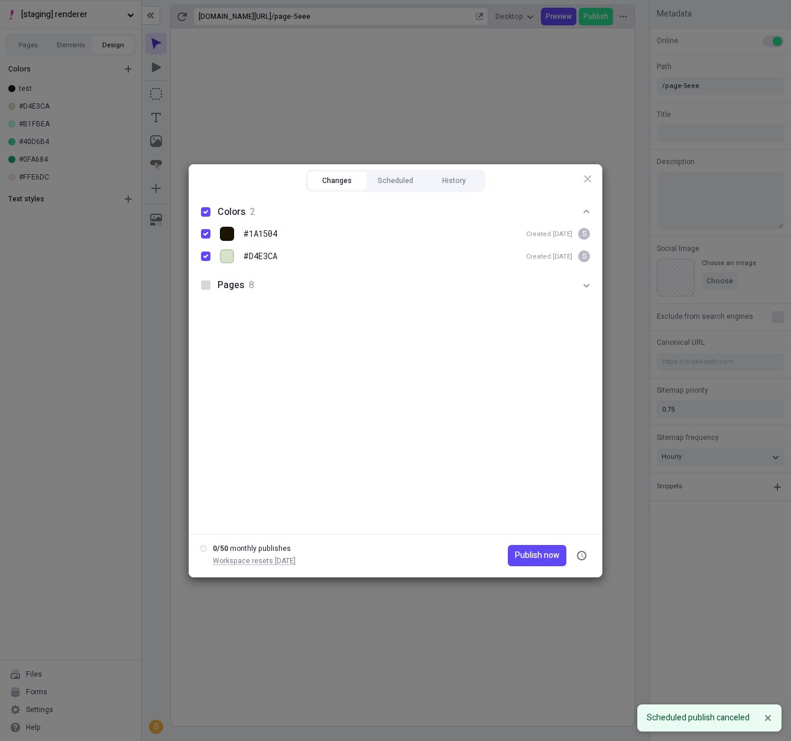
click at [207, 285] on div at bounding box center [205, 285] width 9 height 9
click at [204, 287] on icon at bounding box center [205, 285] width 5 height 5
checkbox input "false"
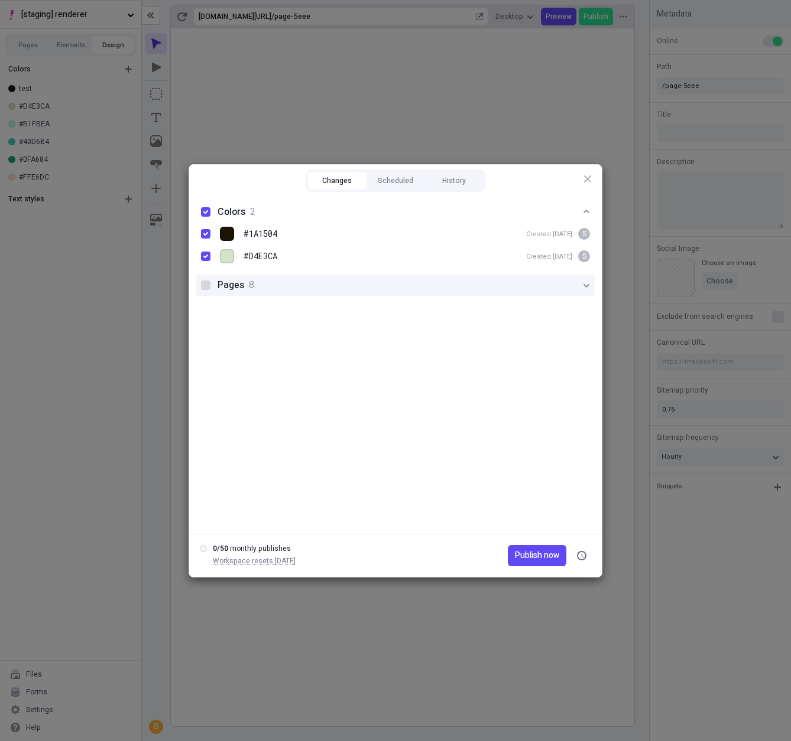
click at [249, 291] on span "8" at bounding box center [251, 285] width 5 height 14
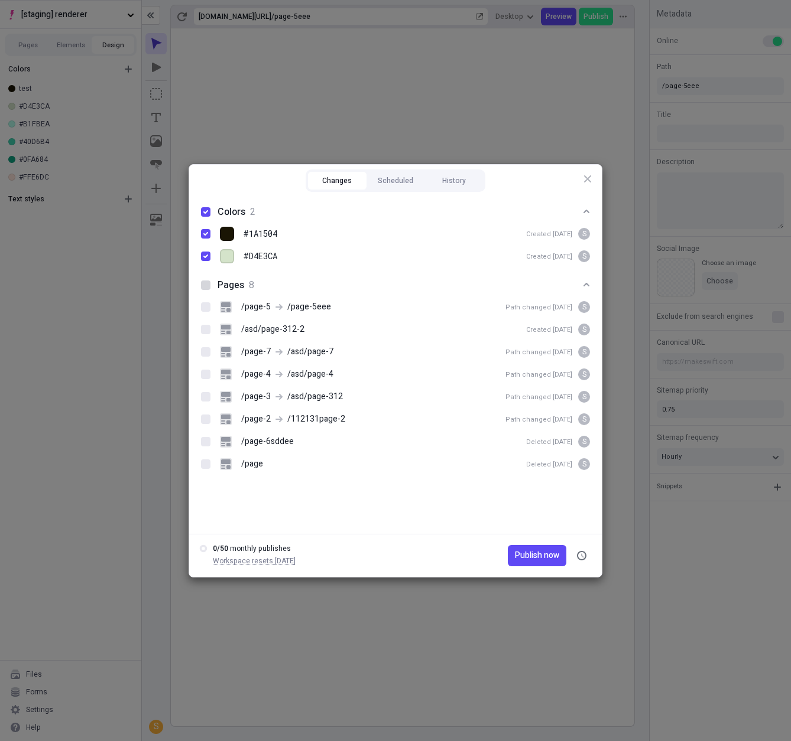
click at [112, 485] on div "Changes Scheduled History Colors 2 #1A1504 Created Aug 18 S #D4E3CA Created Aug…" at bounding box center [395, 370] width 791 height 741
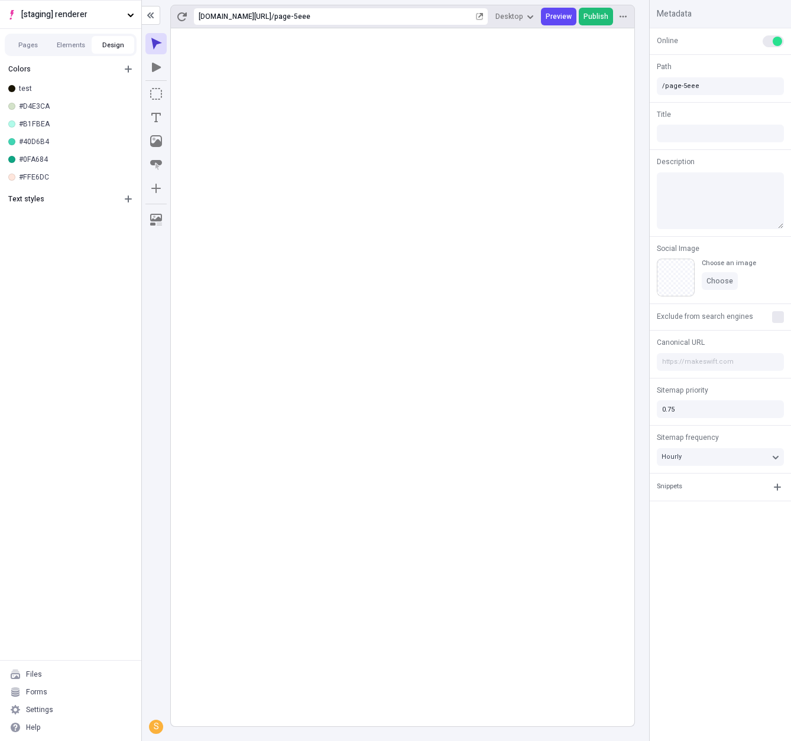
click at [611, 15] on button "Publish" at bounding box center [595, 17] width 34 height 18
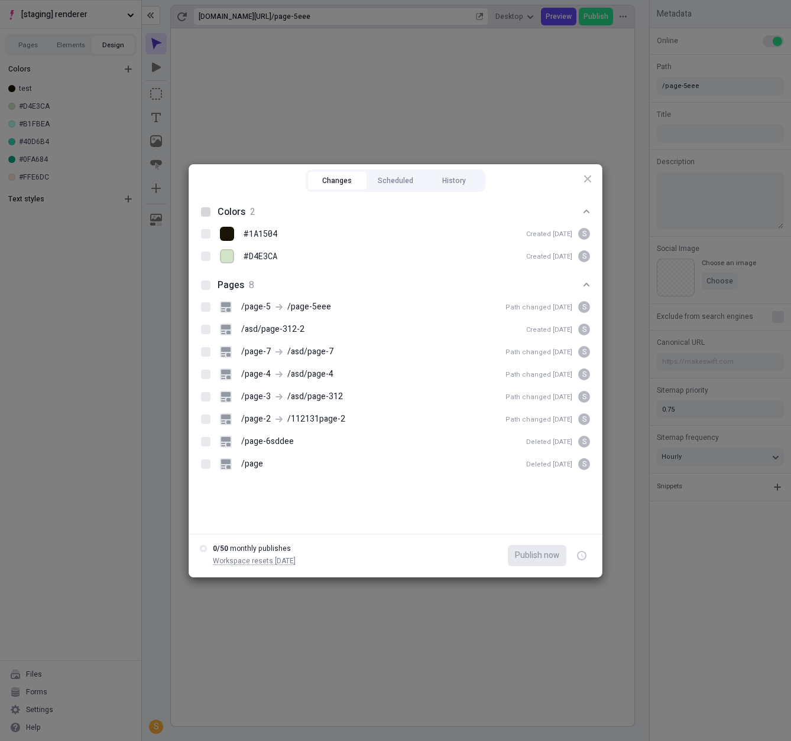
click at [207, 214] on div at bounding box center [205, 211] width 9 height 9
checkbox input "true"
click at [515, 235] on icon "button" at bounding box center [515, 233] width 7 height 7
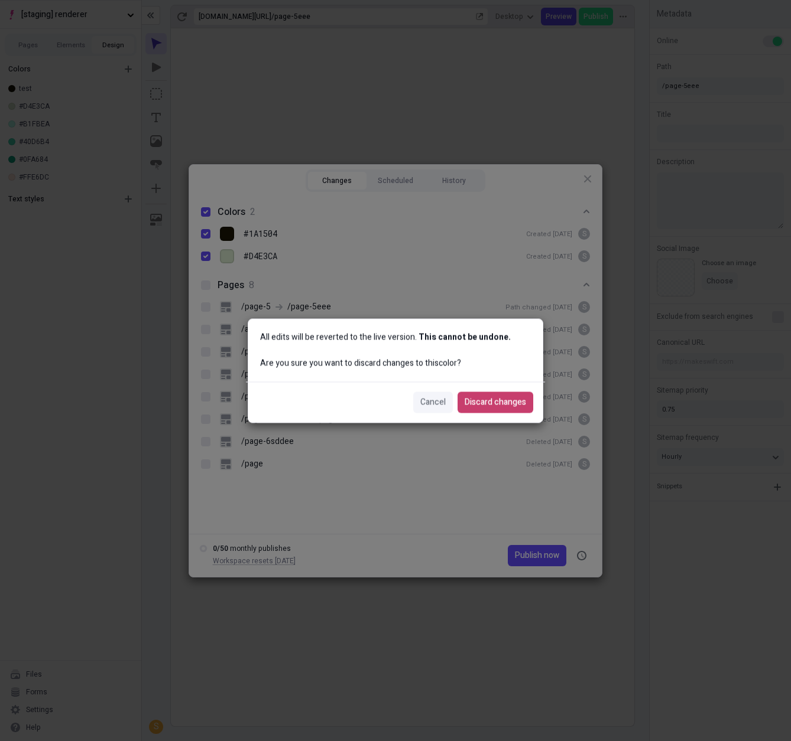
click at [499, 398] on span "Discard changes" at bounding box center [494, 402] width 61 height 13
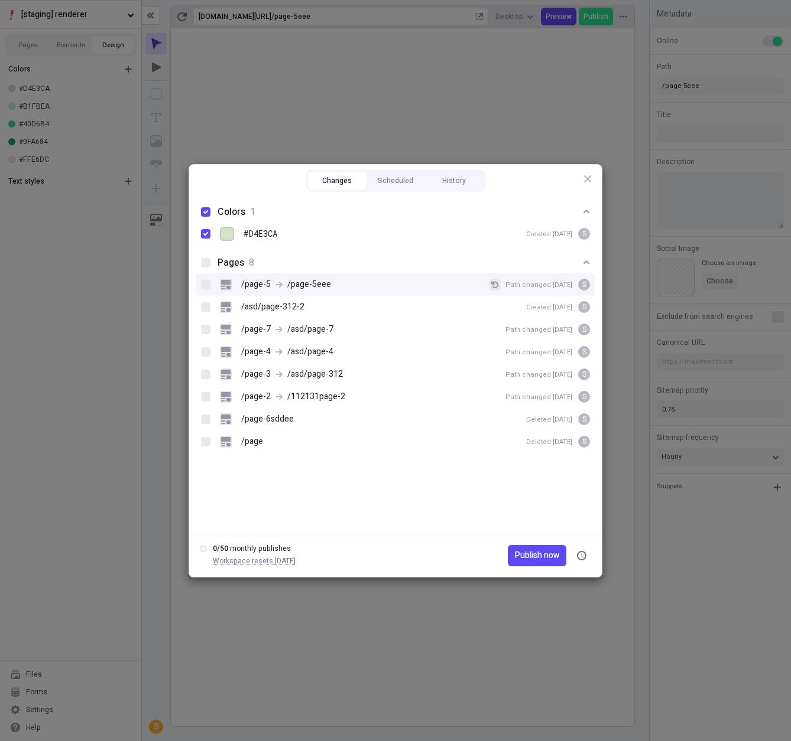
click at [498, 284] on icon "button" at bounding box center [494, 284] width 7 height 7
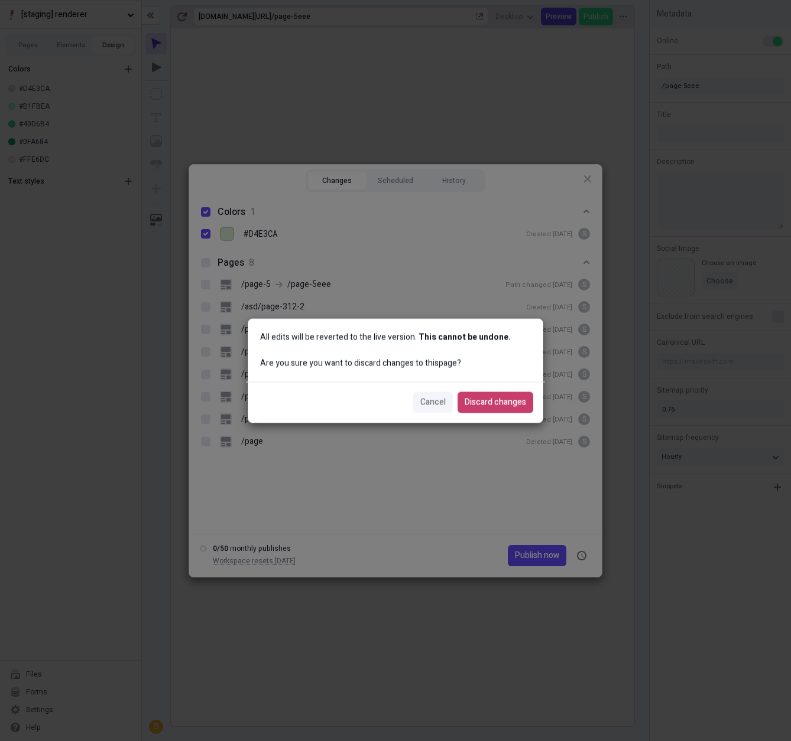
click at [499, 399] on span "Discard changes" at bounding box center [494, 402] width 61 height 13
type input "/page-5"
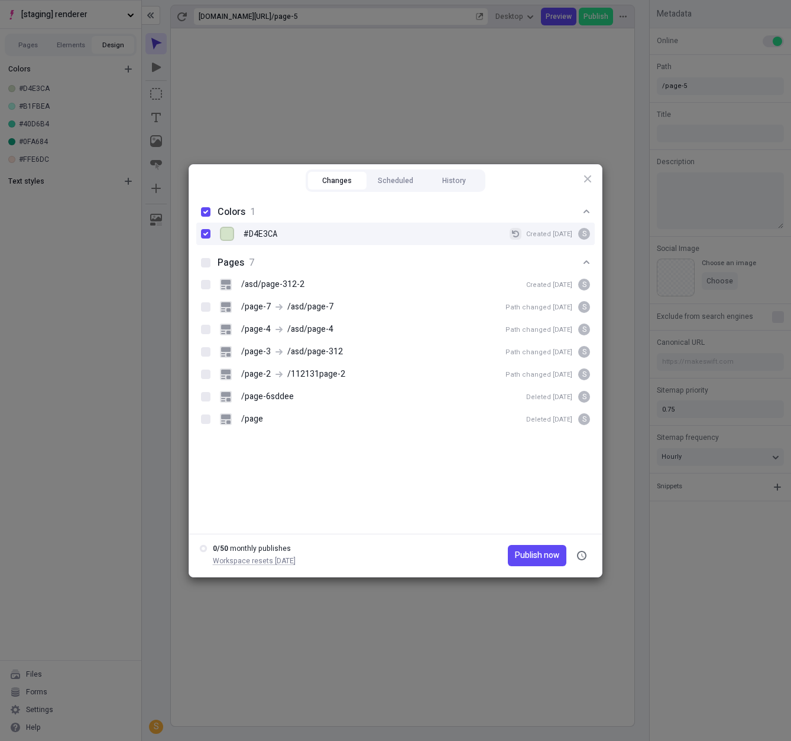
click at [515, 232] on icon "button" at bounding box center [515, 233] width 7 height 7
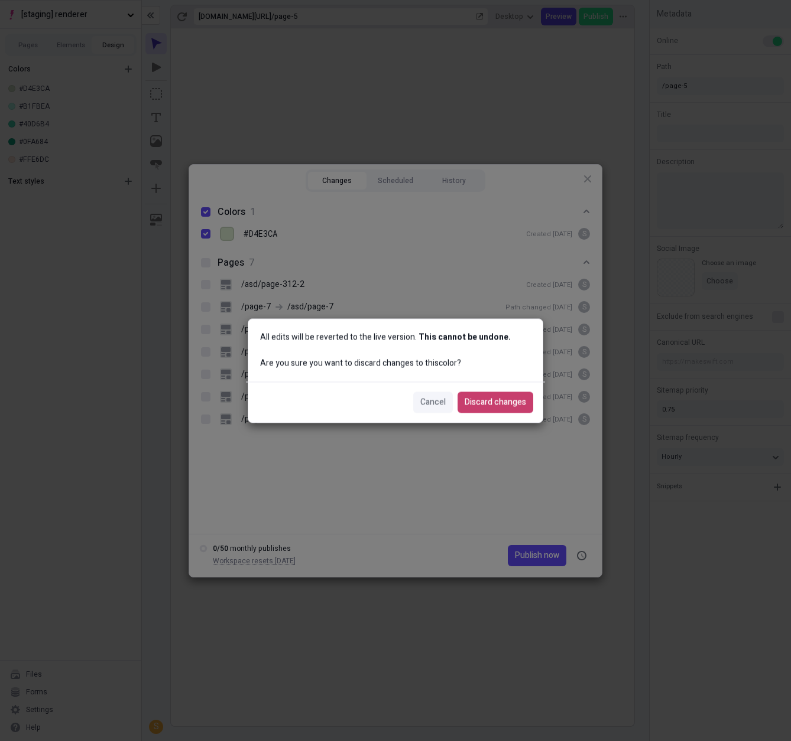
click at [503, 398] on span "Discard changes" at bounding box center [494, 402] width 61 height 13
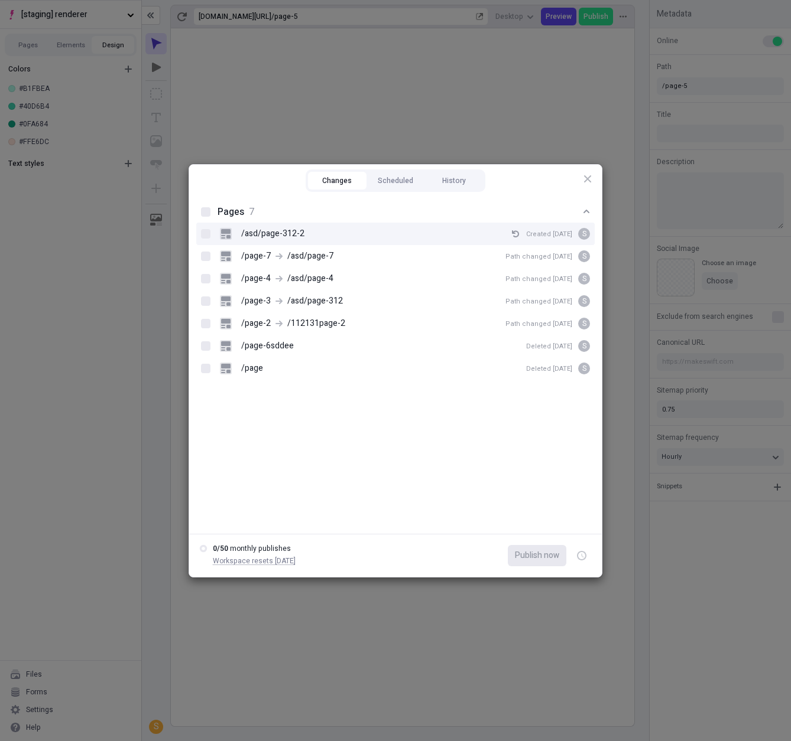
click at [509, 232] on div "/asd/page-312-2 Created Aug 14 S" at bounding box center [405, 234] width 370 height 18
click at [206, 233] on input "/asd/page-312-2 Created Aug 14 S" at bounding box center [206, 233] width 1 height 1
checkbox input "true"
click at [516, 232] on icon "button" at bounding box center [515, 233] width 7 height 7
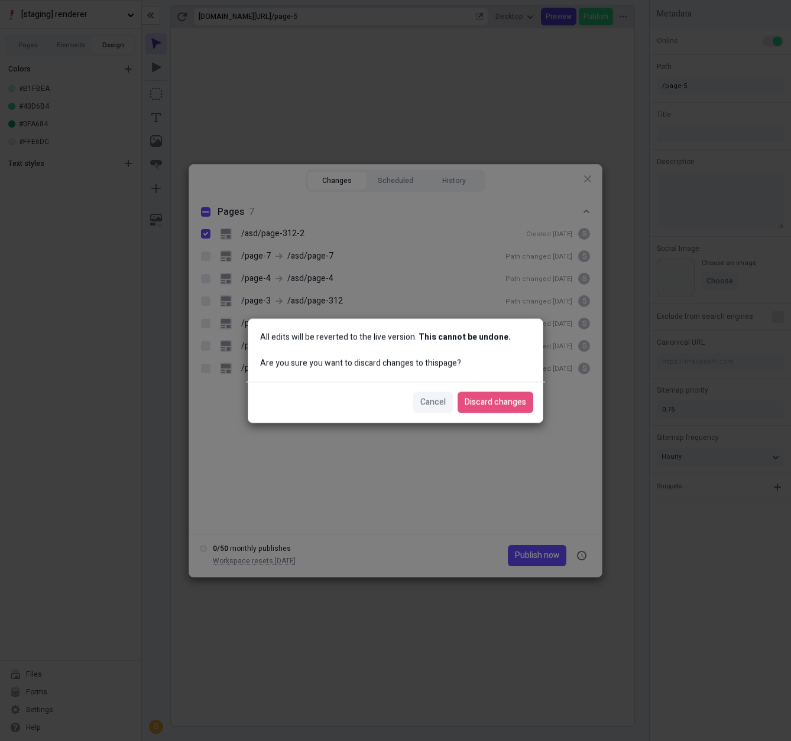
click at [504, 415] on div "Cancel Discard changes" at bounding box center [395, 402] width 299 height 41
click at [508, 402] on span "Discard changes" at bounding box center [494, 402] width 61 height 13
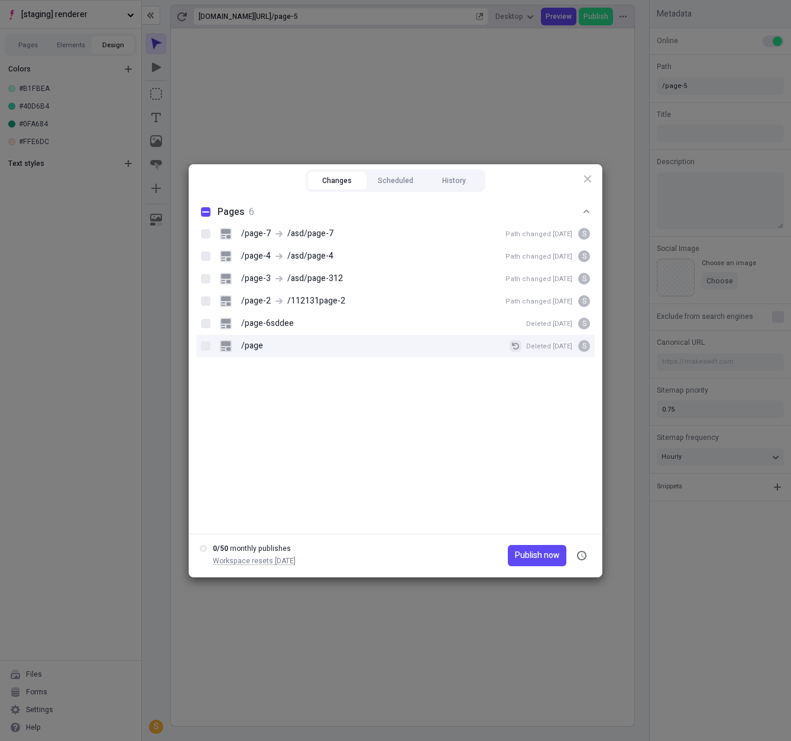
click at [516, 349] on icon "button" at bounding box center [515, 346] width 7 height 7
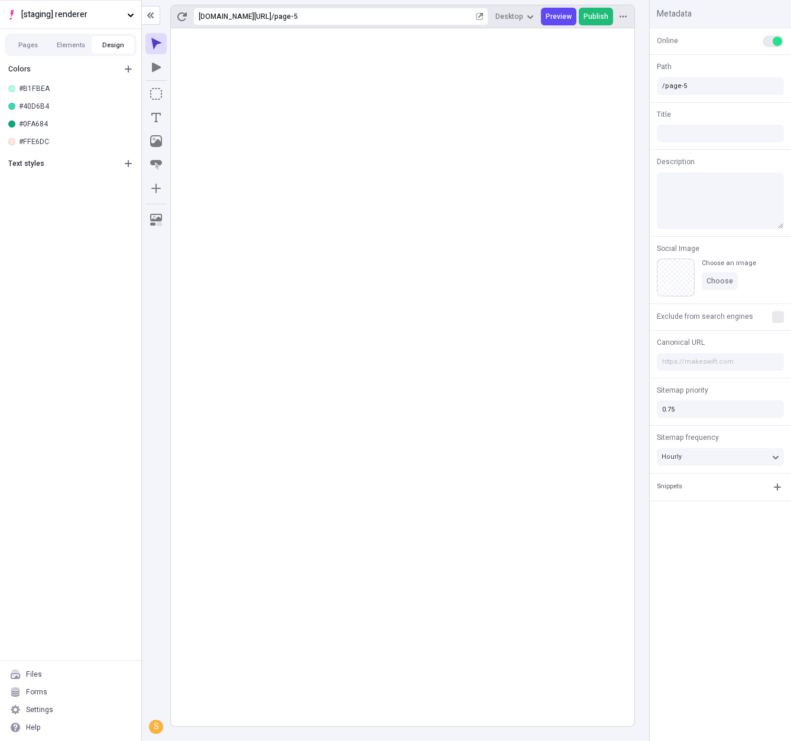
click at [590, 15] on span "Publish" at bounding box center [595, 16] width 25 height 9
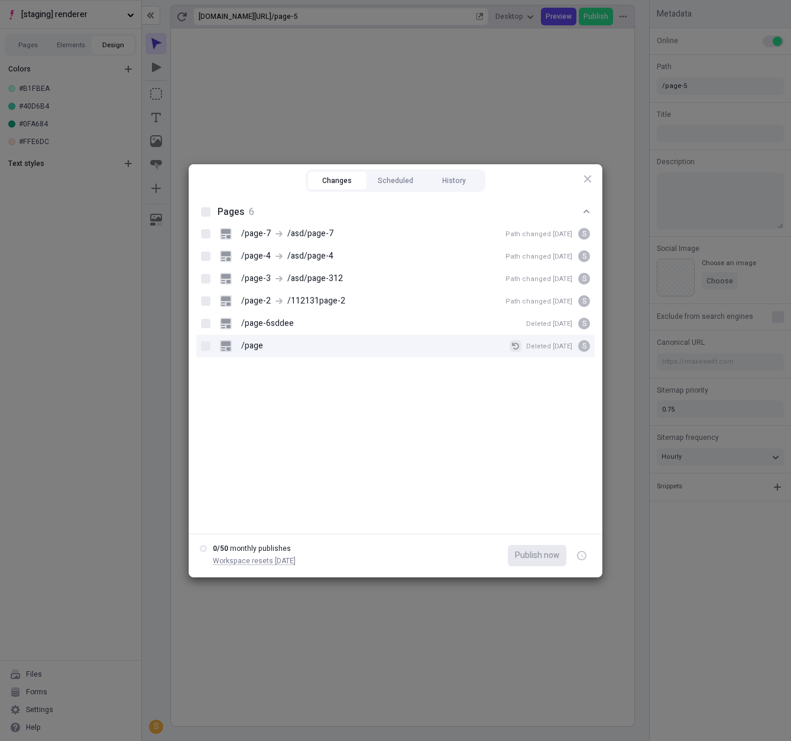
click at [519, 346] on icon "button" at bounding box center [515, 346] width 7 height 7
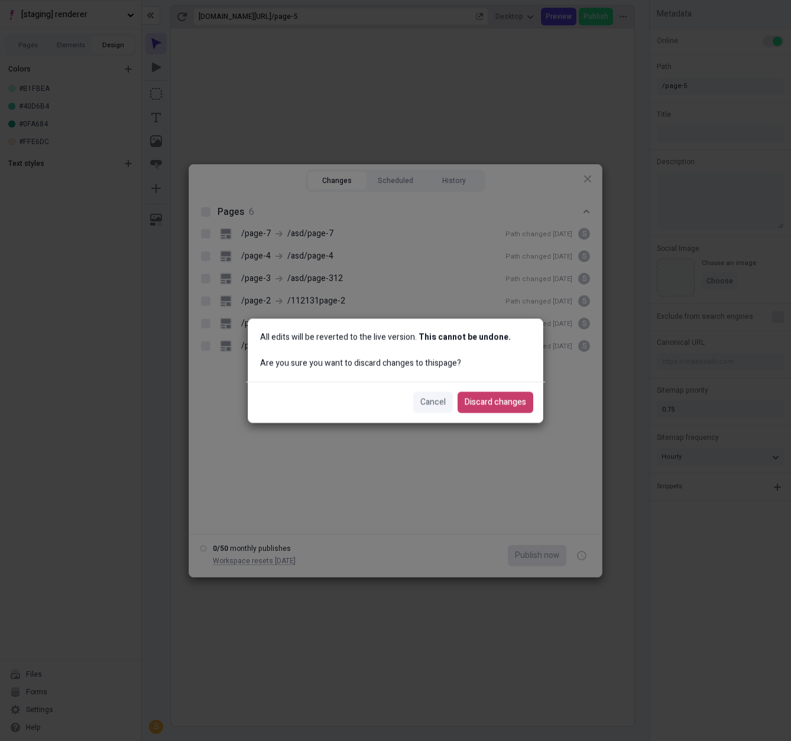
click at [497, 394] on button "Discard changes" at bounding box center [495, 402] width 76 height 21
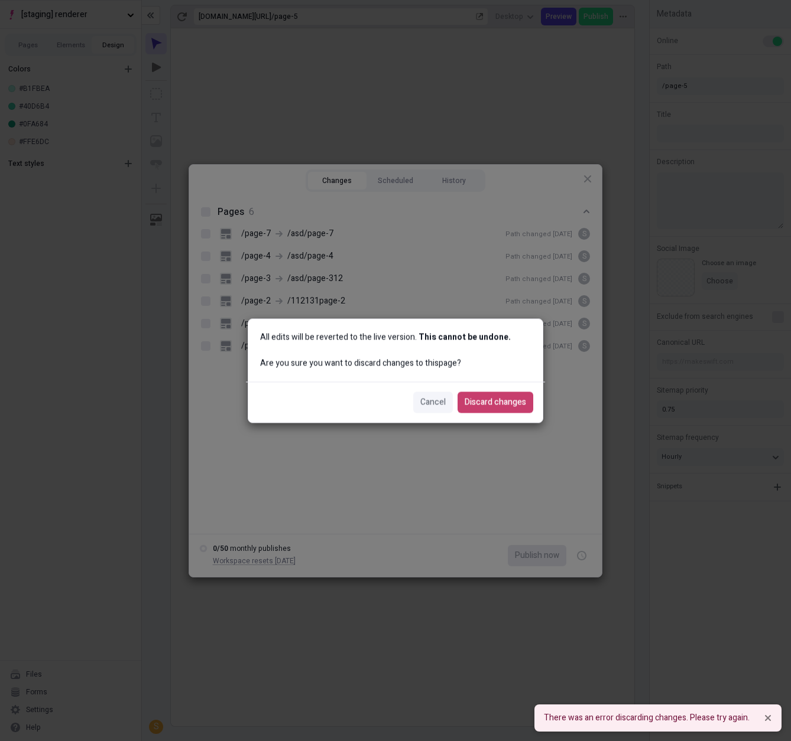
click at [500, 400] on span "Discard changes" at bounding box center [494, 402] width 61 height 13
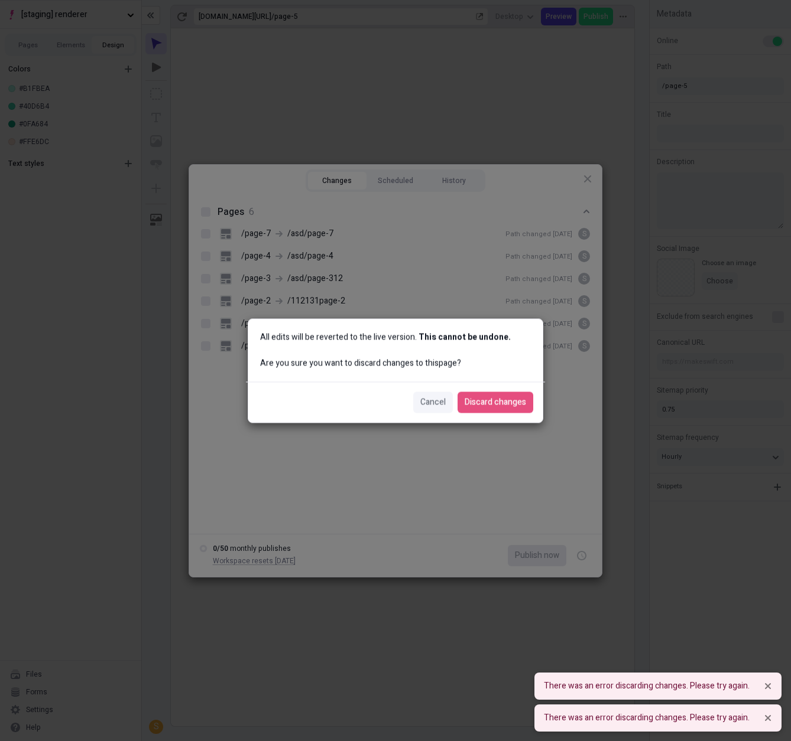
click at [500, 401] on span "Discard changes" at bounding box center [494, 402] width 61 height 13
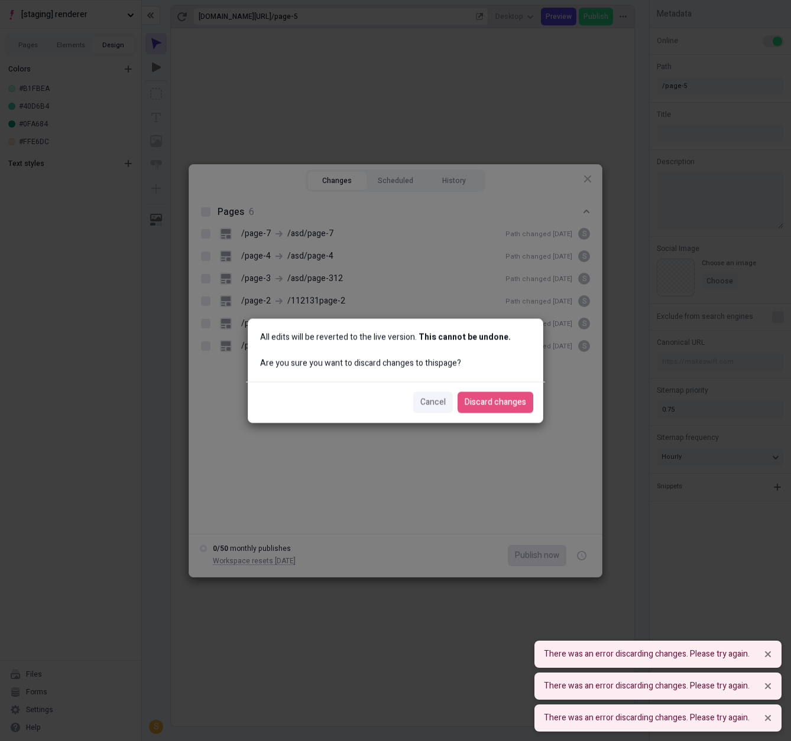
click at [486, 453] on div "All edits will be reverted to the live version. This cannot be undone. Are you …" at bounding box center [395, 370] width 791 height 741
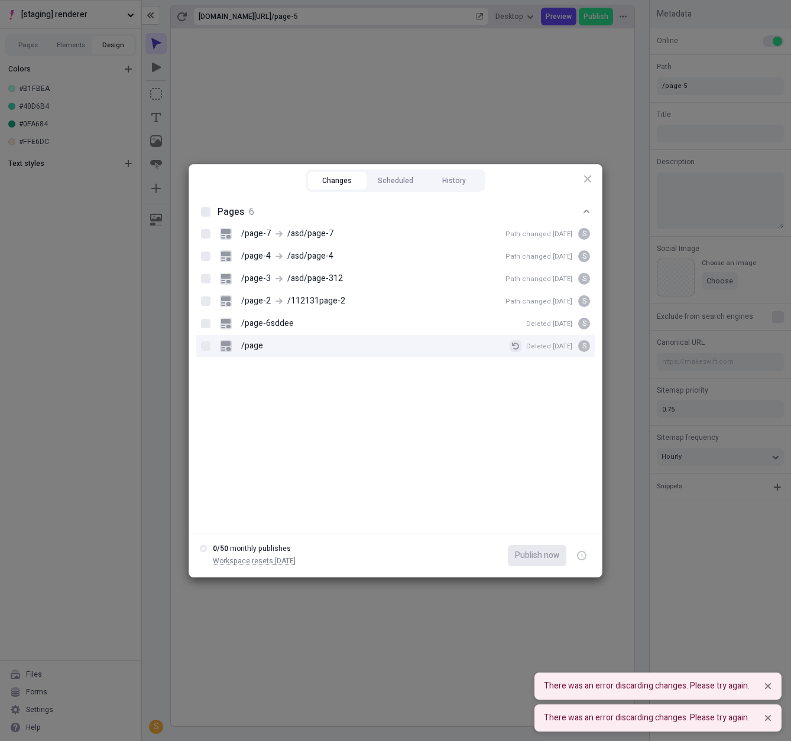
click at [514, 347] on icon "button" at bounding box center [515, 346] width 7 height 7
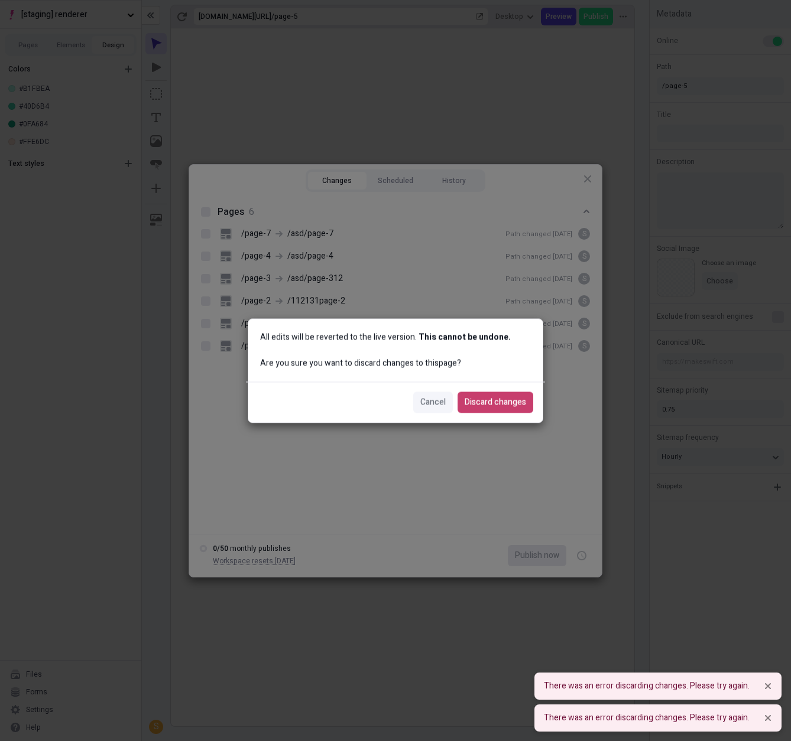
click at [517, 404] on span "Discard changes" at bounding box center [494, 402] width 61 height 13
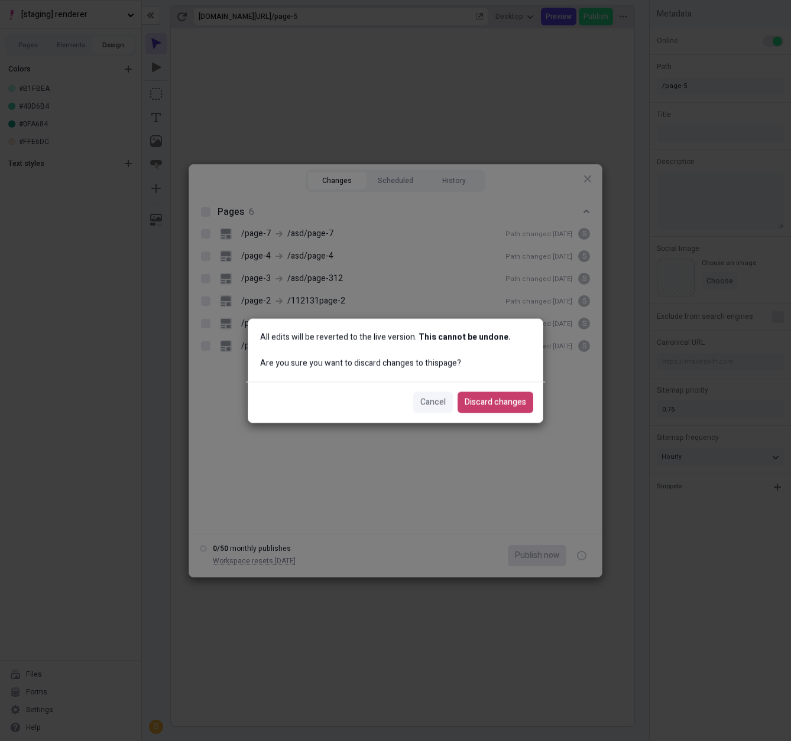
click at [489, 402] on span "Discard changes" at bounding box center [494, 402] width 61 height 13
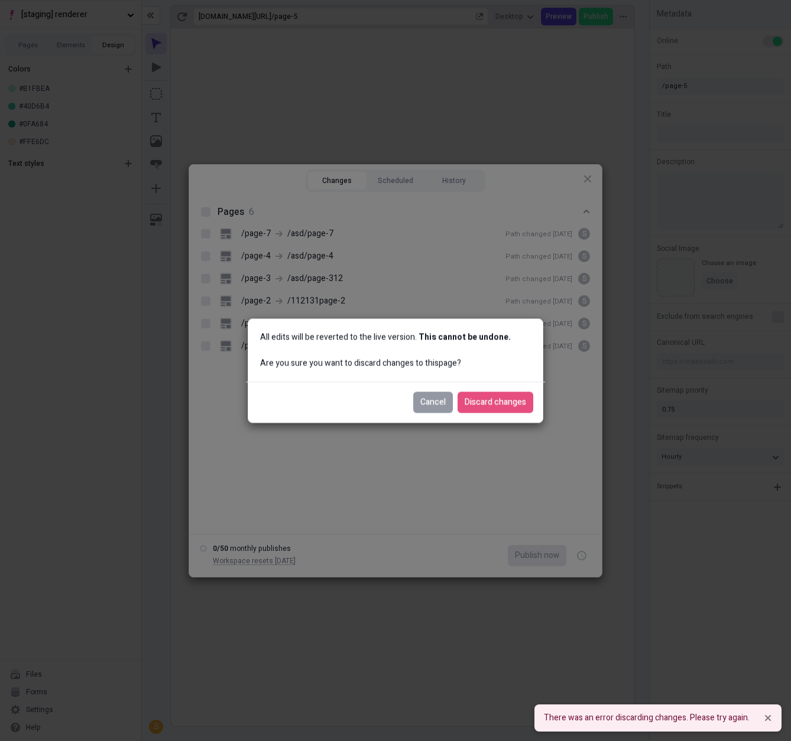
click at [437, 395] on button "Cancel" at bounding box center [433, 402] width 40 height 21
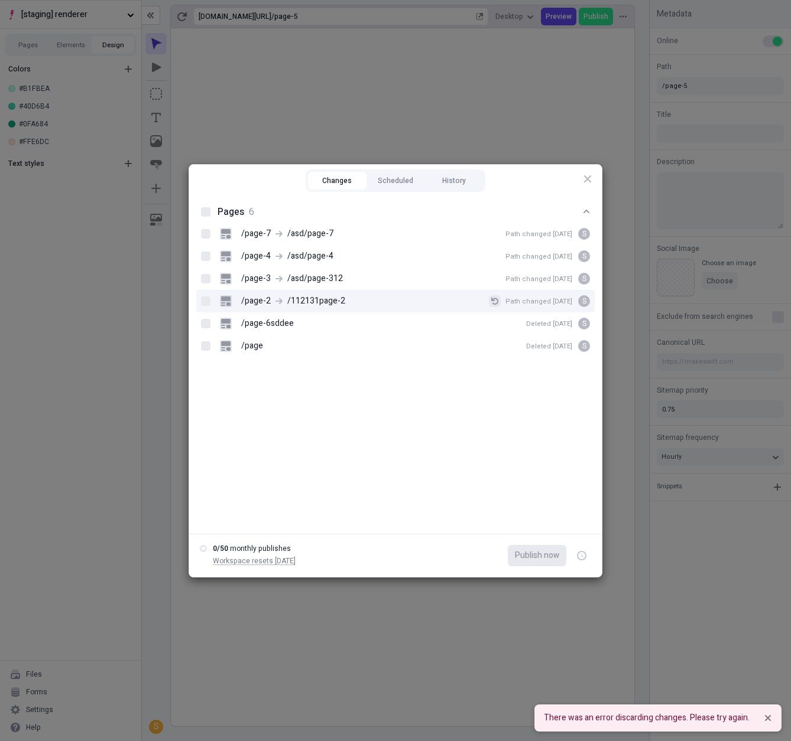
click at [498, 301] on icon "button" at bounding box center [494, 301] width 7 height 7
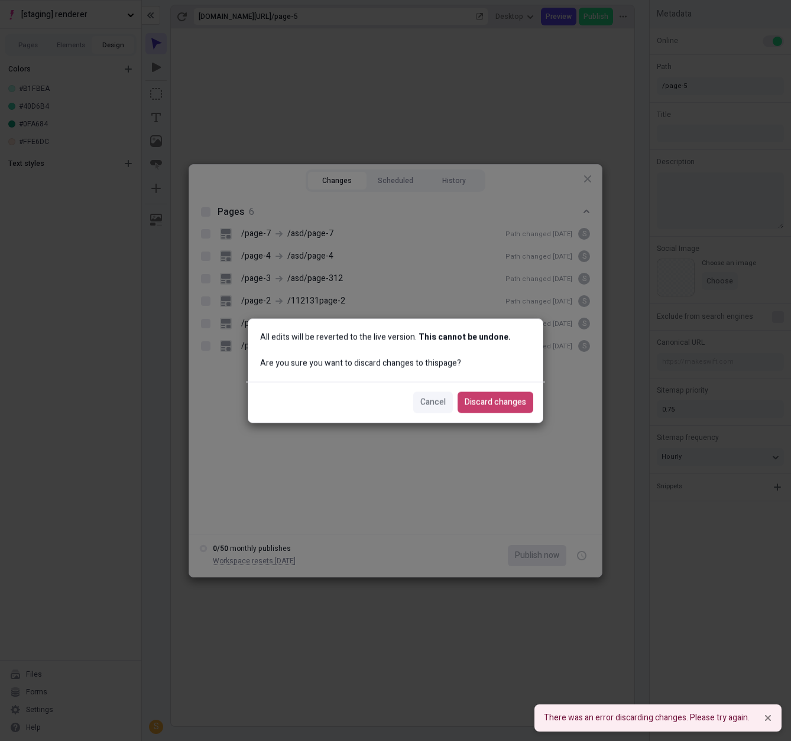
click at [493, 404] on span "Discard changes" at bounding box center [494, 402] width 61 height 13
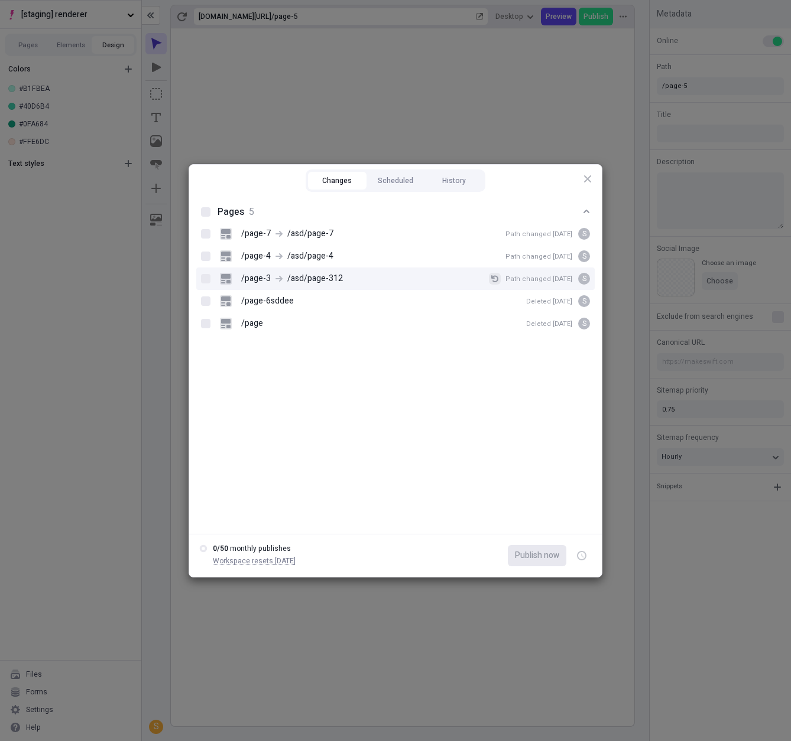
click at [500, 273] on button "/page-3 /asd/page-312 Path changed Aug 14 S" at bounding box center [495, 279] width 12 height 12
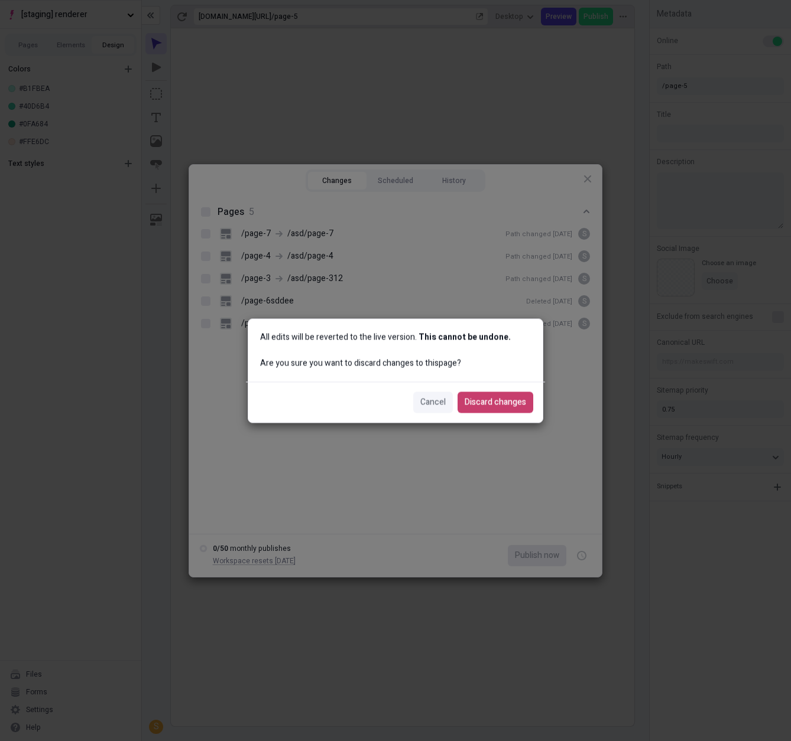
click at [482, 393] on button "Discard changes" at bounding box center [495, 402] width 76 height 21
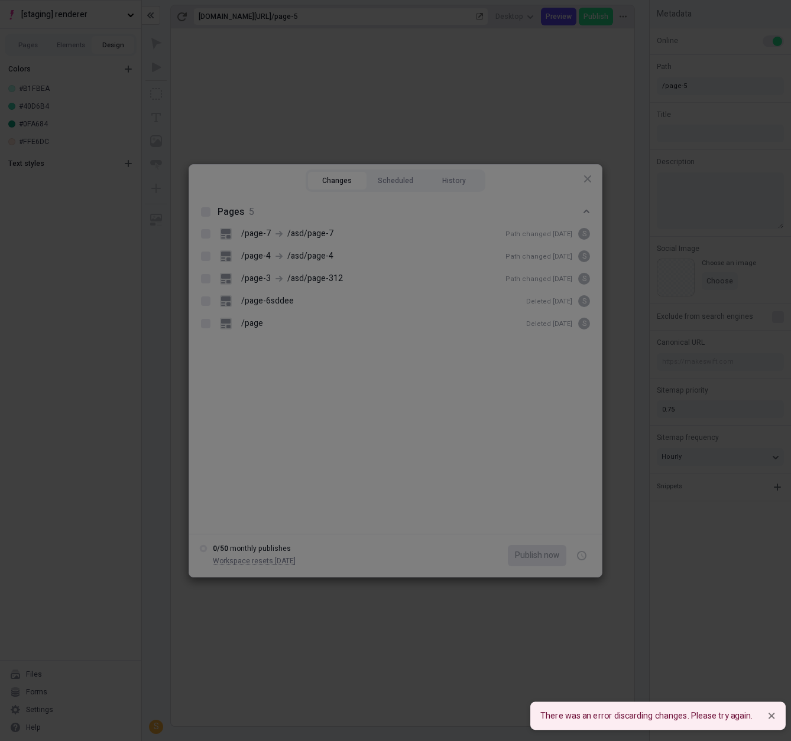
click at [506, 236] on div "All edits will be reverted to the live version. This cannot be undone. Are you …" at bounding box center [395, 370] width 791 height 741
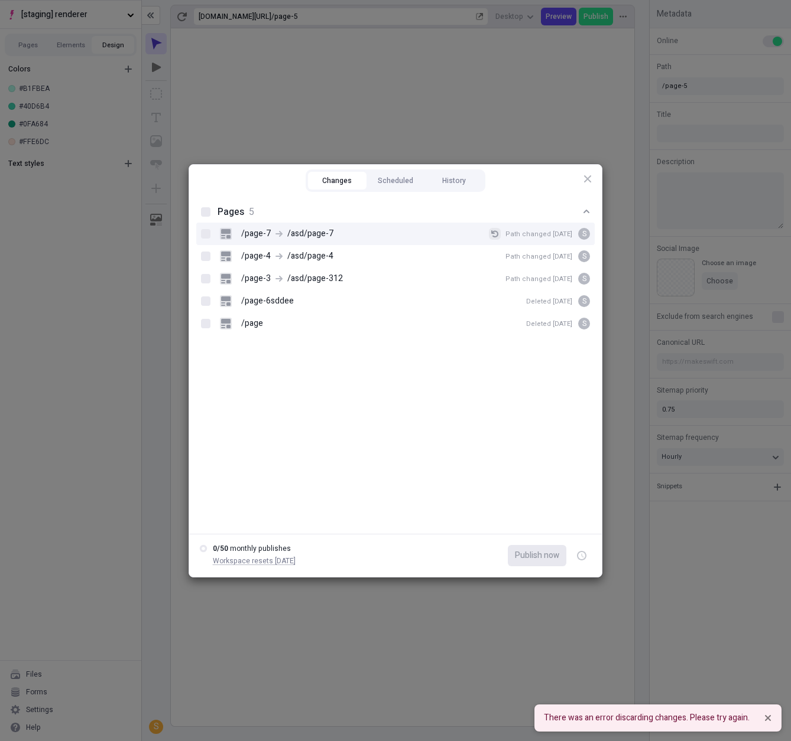
click at [498, 233] on icon "button" at bounding box center [494, 233] width 7 height 7
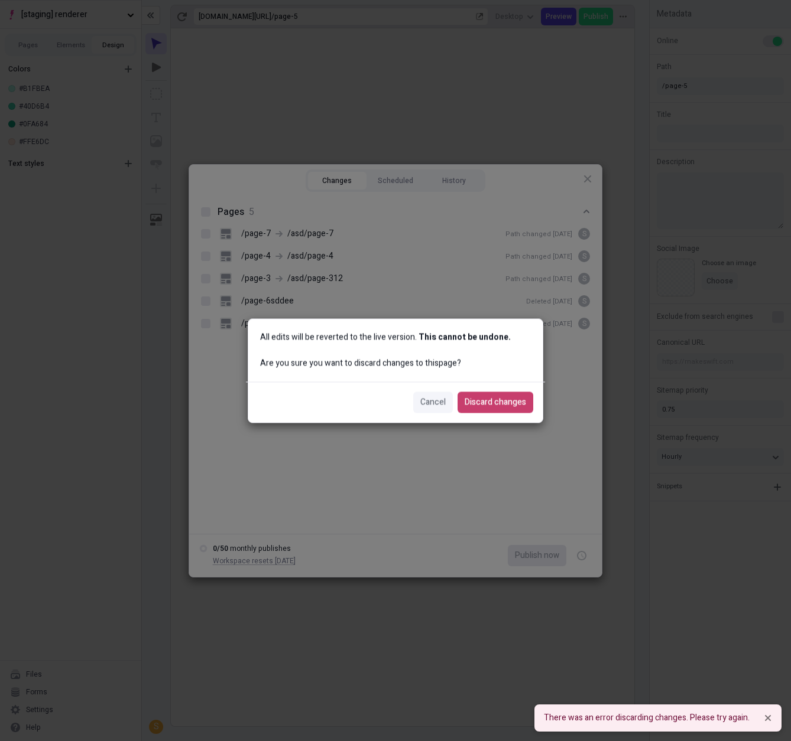
click at [490, 408] on span "Discard changes" at bounding box center [494, 402] width 61 height 13
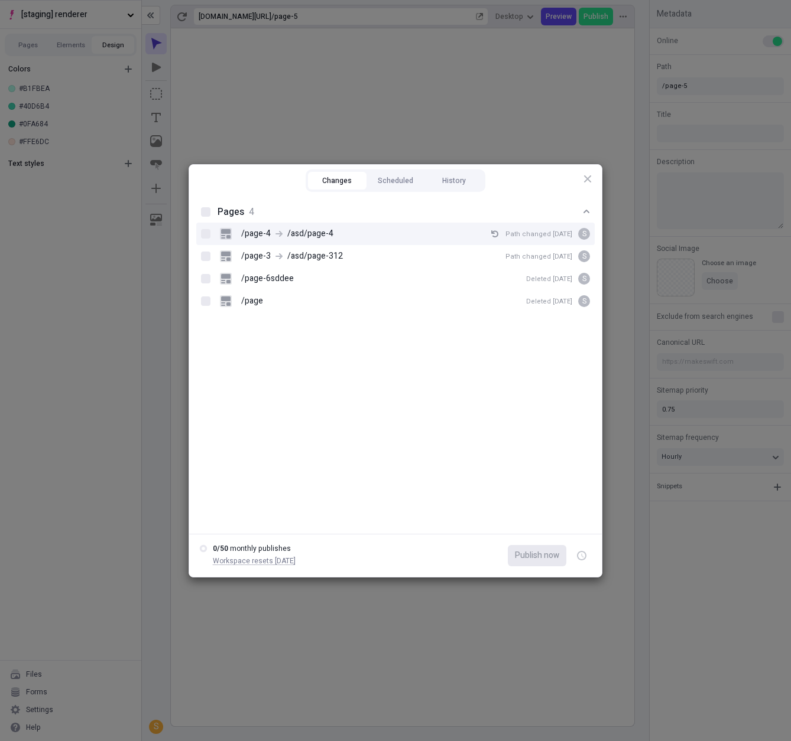
click at [493, 233] on div "/page-4 /asd/page-4 Path changed Aug 14 S" at bounding box center [405, 234] width 370 height 18
click at [206, 233] on input "/page-4 /asd/page-4 Path changed Aug 14 S" at bounding box center [206, 233] width 1 height 1
click at [497, 232] on icon "button" at bounding box center [494, 233] width 7 height 7
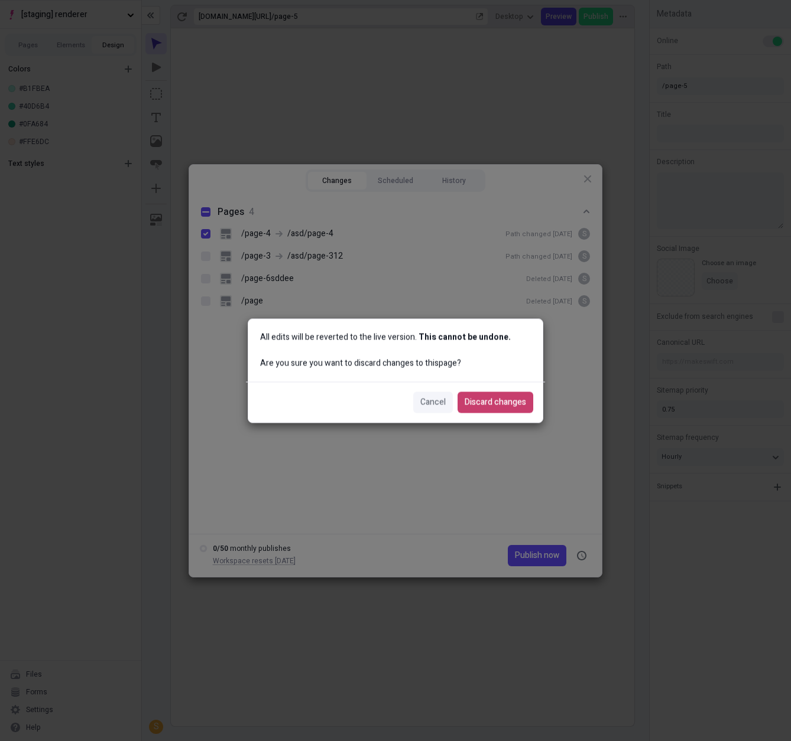
click at [495, 397] on span "Discard changes" at bounding box center [494, 402] width 61 height 13
checkbox input "true"
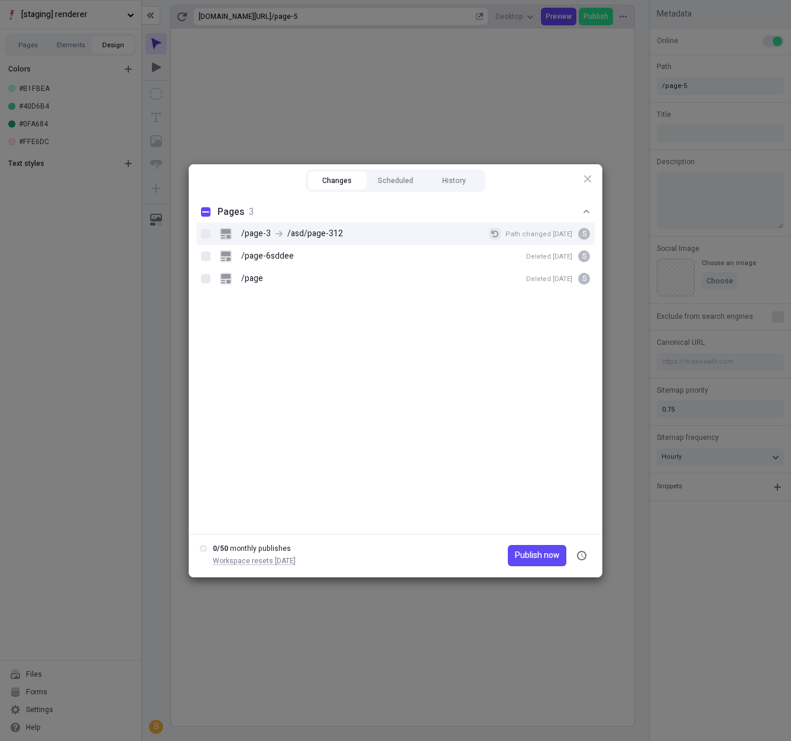
click at [498, 233] on icon "button" at bounding box center [494, 233] width 7 height 7
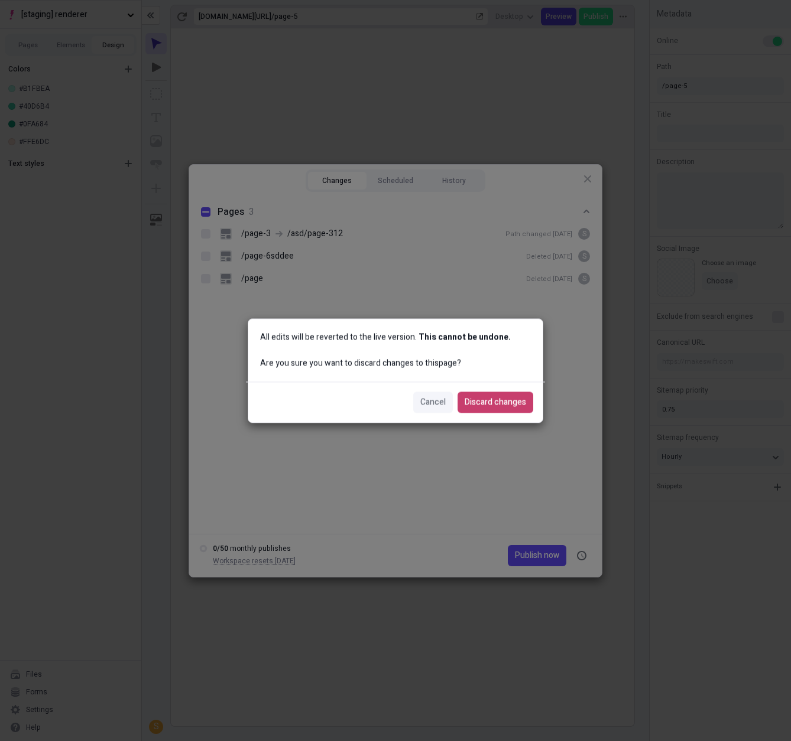
click at [499, 404] on span "Discard changes" at bounding box center [494, 402] width 61 height 13
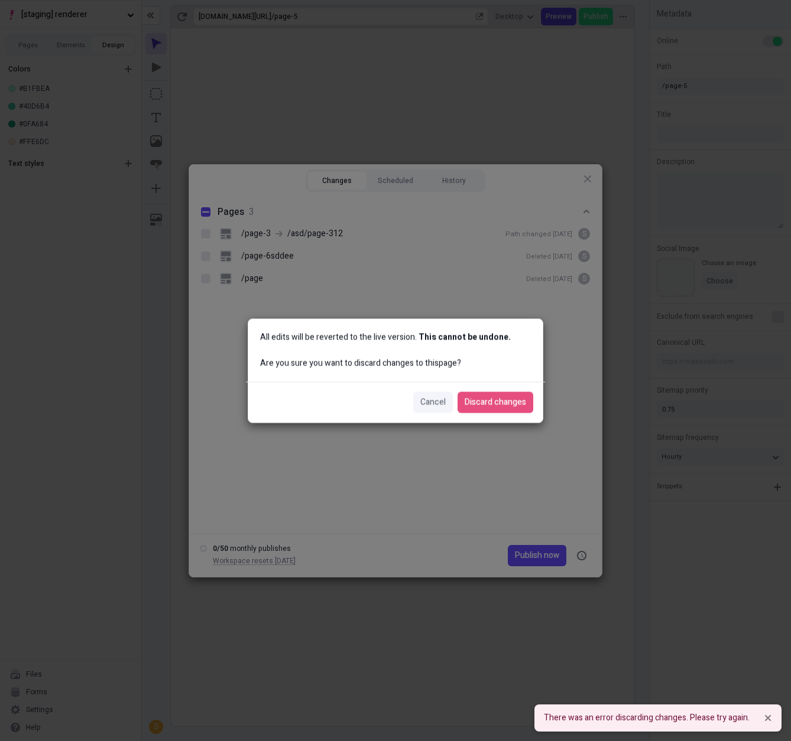
click at [469, 375] on div "All edits will be reverted to the live version. This cannot be undone. Are you …" at bounding box center [395, 350] width 294 height 63
click at [494, 406] on span "Discard changes" at bounding box center [494, 402] width 61 height 13
click at [437, 279] on div "All edits will be reverted to the live version. This cannot be undone. Are you …" at bounding box center [395, 370] width 791 height 741
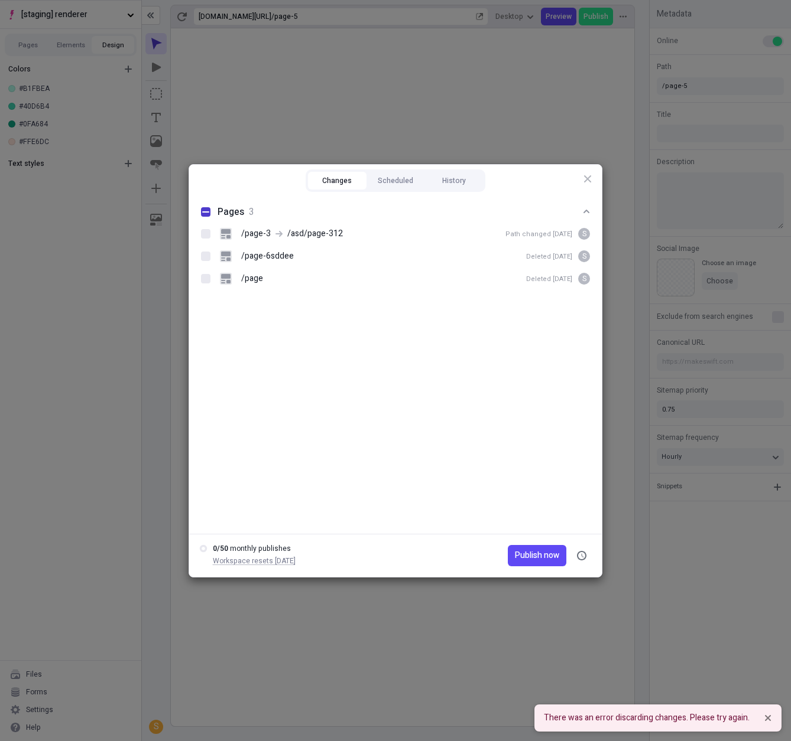
click at [206, 212] on rect at bounding box center [205, 212] width 7 height 1
checkbox input "true"
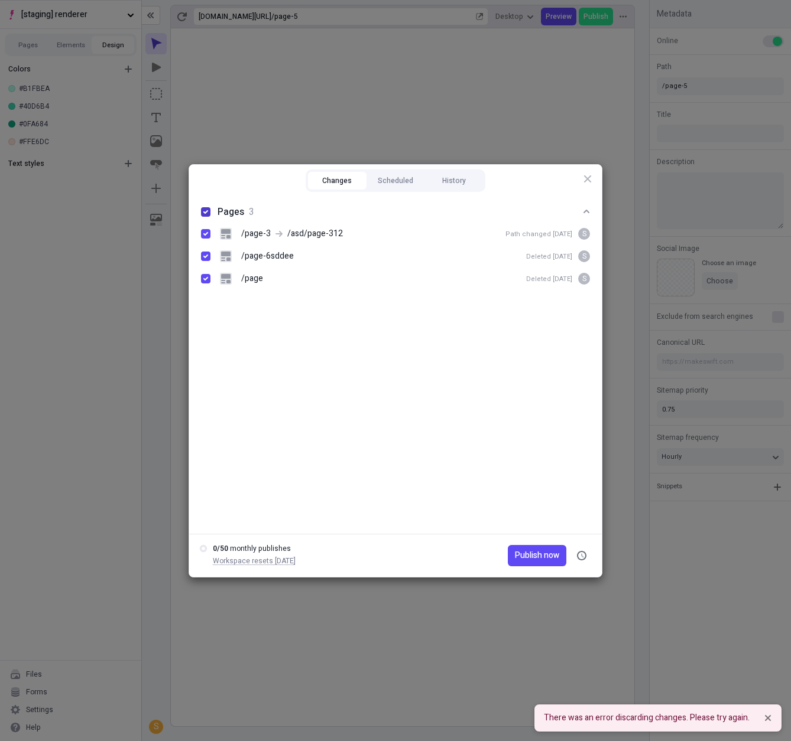
click at [206, 212] on icon at bounding box center [205, 212] width 5 height 4
checkbox input "false"
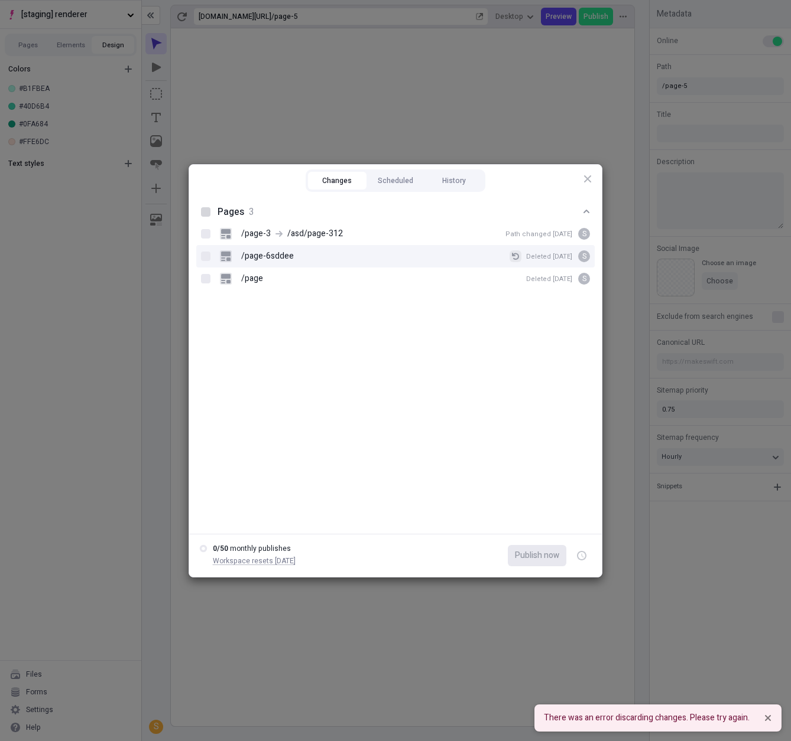
click at [516, 256] on icon "button" at bounding box center [515, 256] width 7 height 7
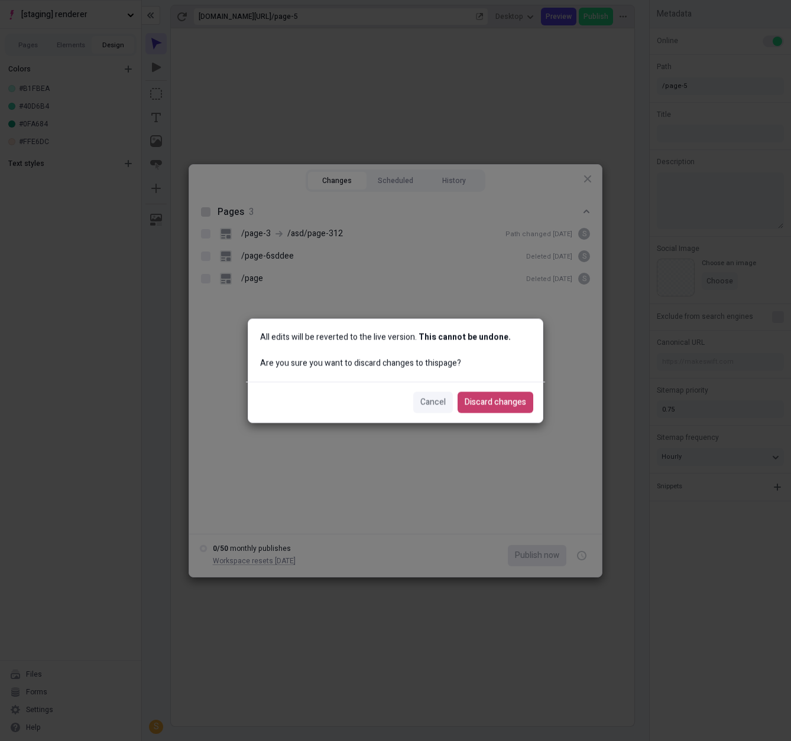
click at [503, 396] on button "Discard changes" at bounding box center [495, 402] width 76 height 21
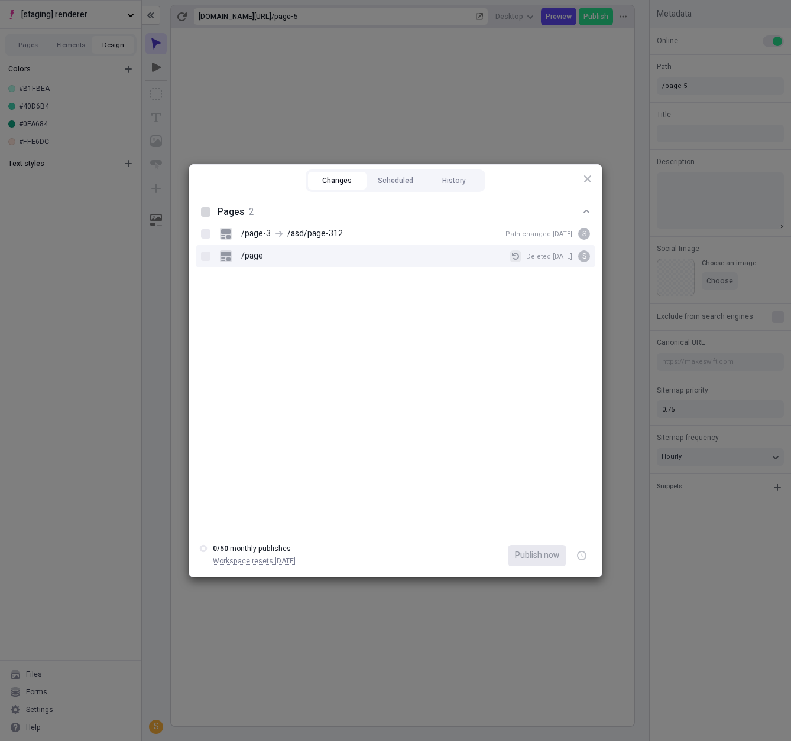
click at [519, 256] on icon "button" at bounding box center [515, 256] width 7 height 7
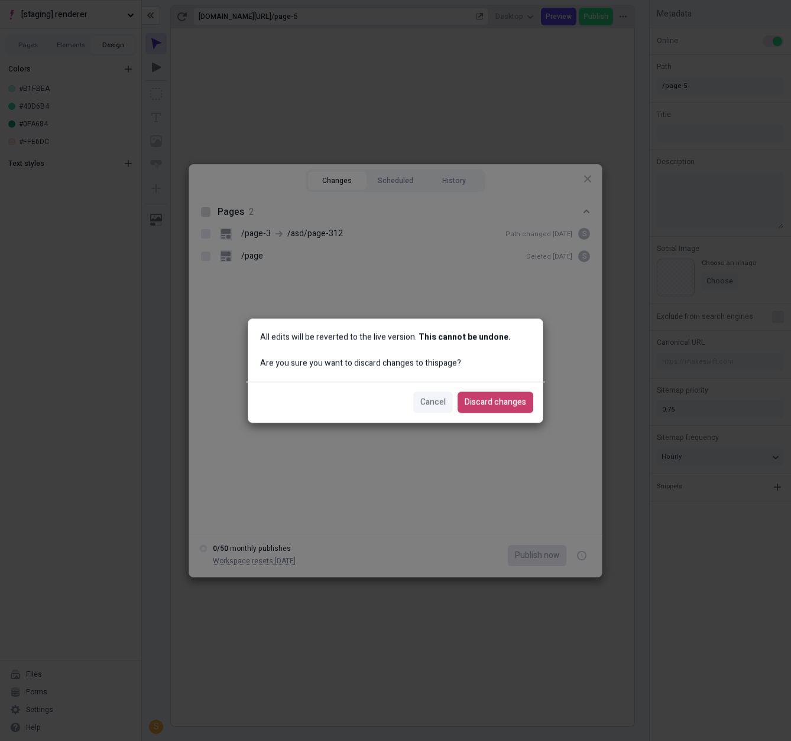
click at [509, 402] on span "Discard changes" at bounding box center [494, 402] width 61 height 13
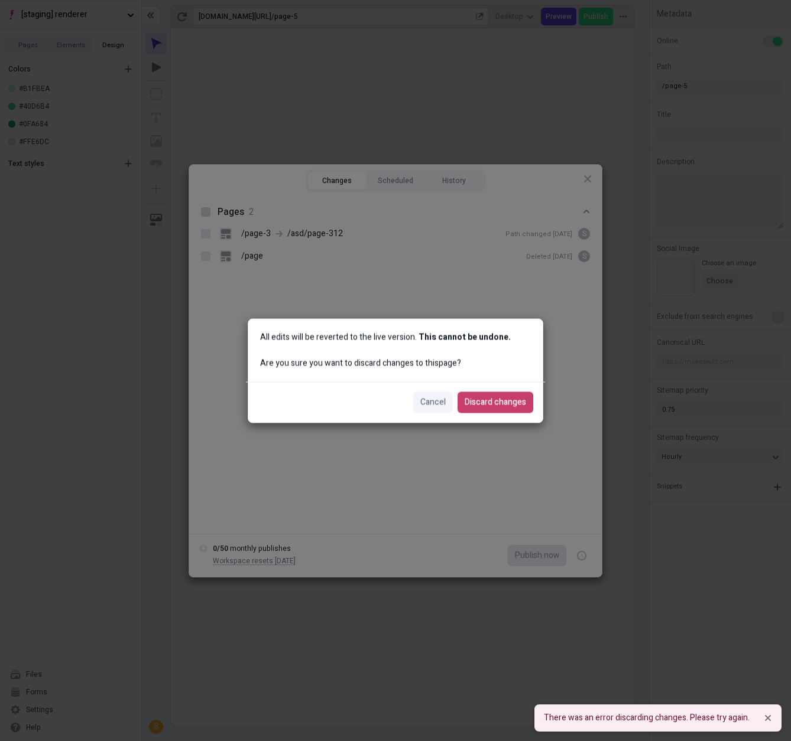
click at [518, 255] on div "All edits will be reverted to the live version. This cannot be undone. Are you …" at bounding box center [395, 370] width 791 height 741
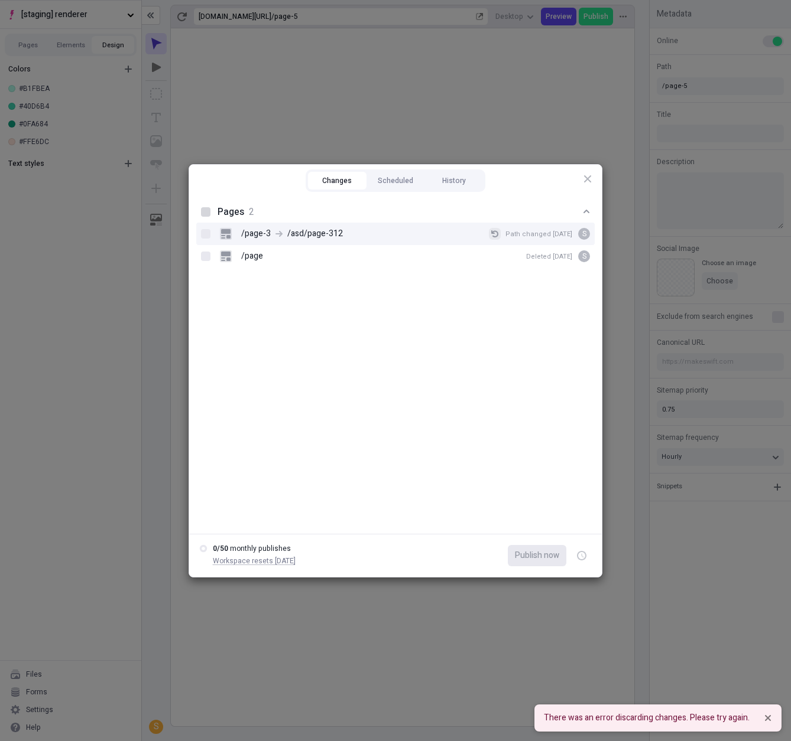
click at [498, 232] on icon "button" at bounding box center [494, 233] width 7 height 7
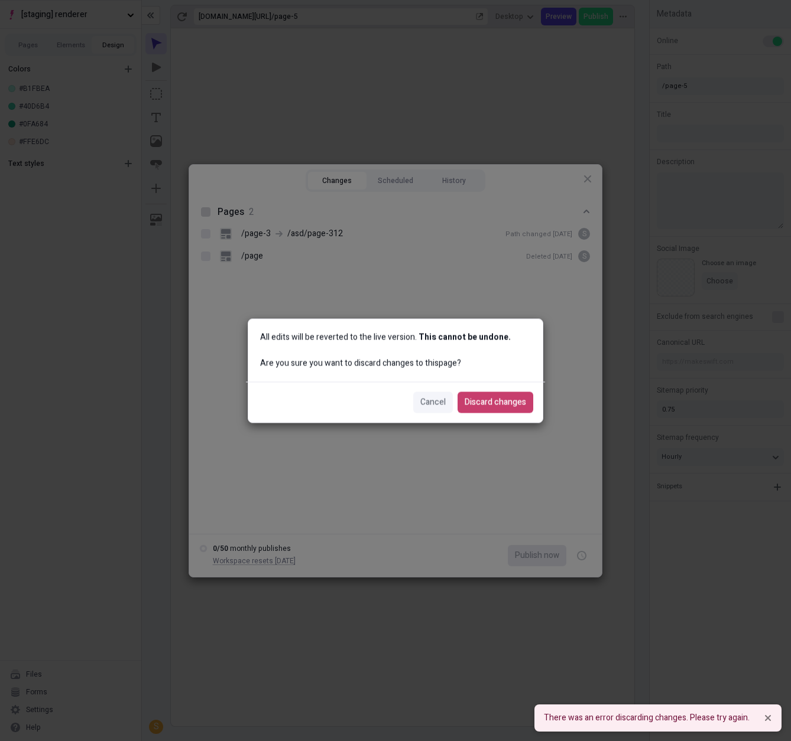
click at [510, 400] on span "Discard changes" at bounding box center [494, 402] width 61 height 13
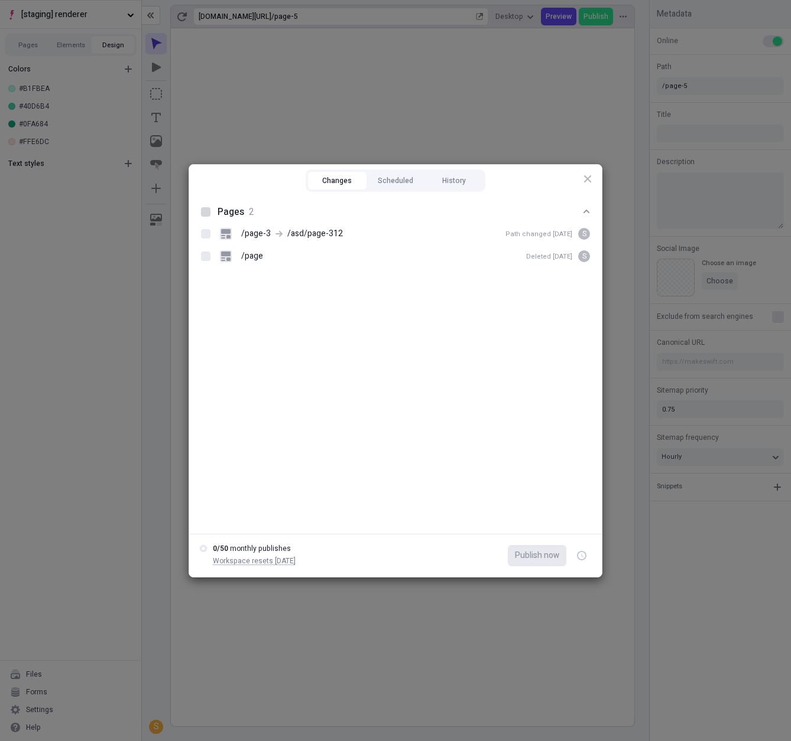
click at [210, 214] on div at bounding box center [205, 211] width 9 height 9
checkbox input "true"
click at [523, 561] on button "Publish now" at bounding box center [537, 555] width 58 height 21
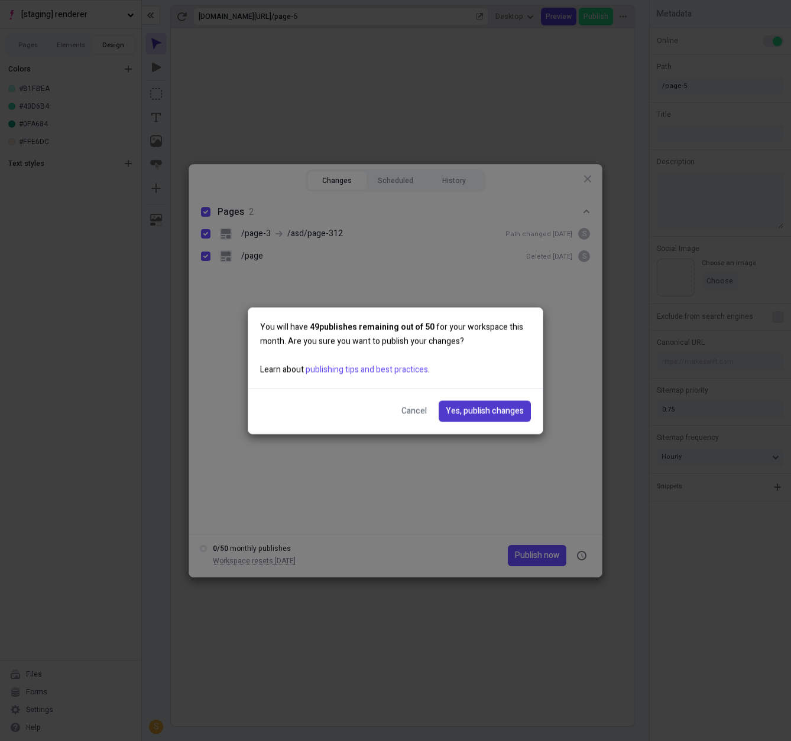
click at [480, 412] on span "Yes, publish changes" at bounding box center [484, 411] width 78 height 13
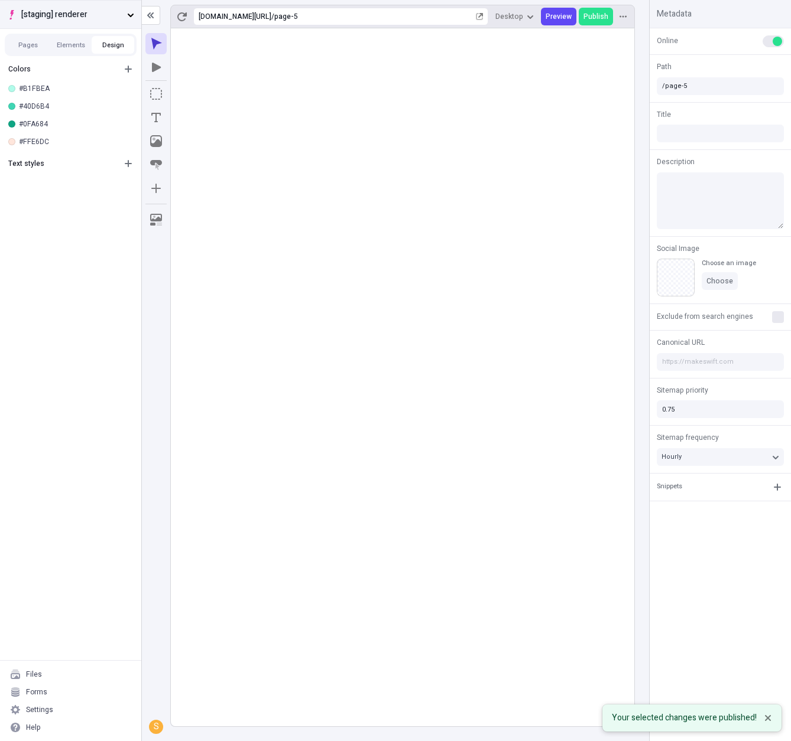
click at [67, 21] on button "[staging] renderer" at bounding box center [70, 14] width 141 height 28
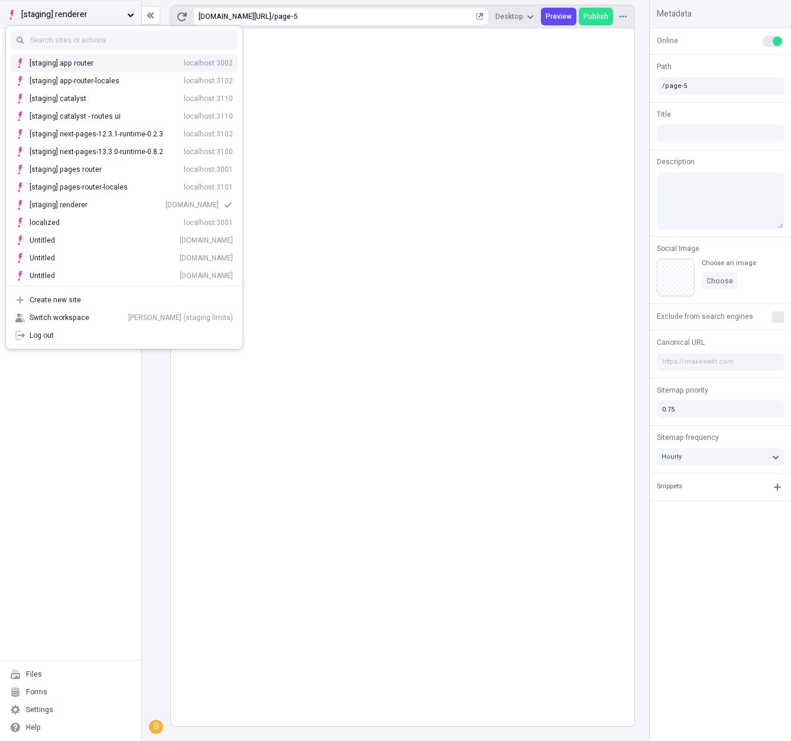
click at [67, 21] on button "[staging] renderer" at bounding box center [70, 14] width 141 height 28
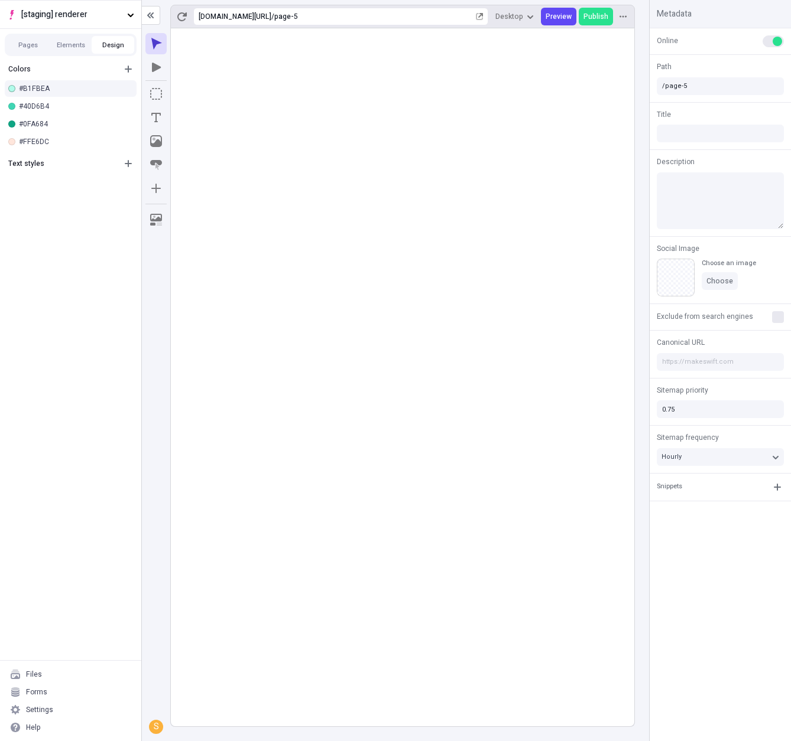
click at [81, 87] on div "#B1FBEA" at bounding box center [75, 88] width 113 height 9
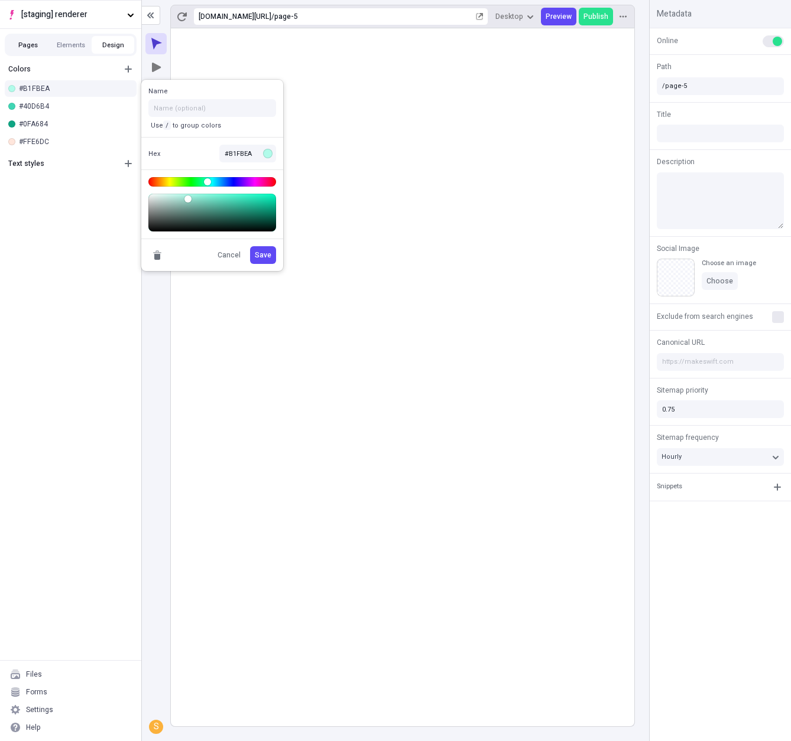
click at [22, 44] on button "Pages" at bounding box center [28, 45] width 43 height 18
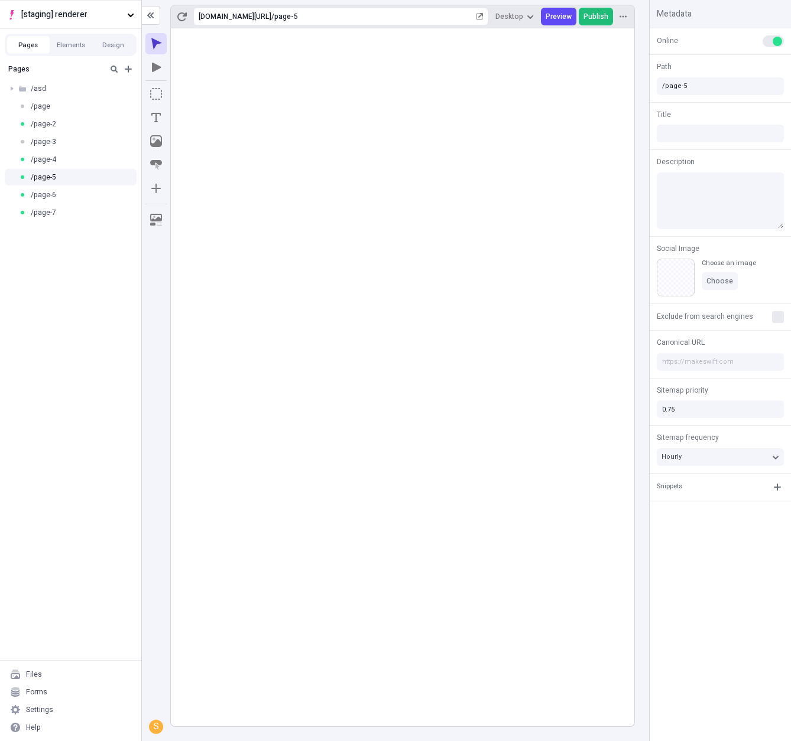
click at [607, 14] on span "Publish" at bounding box center [595, 16] width 25 height 9
click at [121, 316] on div "Pages /asd /page /page-2 /page-3 /page-4 /page-5 /page-6 /page-7" at bounding box center [70, 359] width 141 height 602
click at [134, 68] on button "Add new" at bounding box center [128, 69] width 14 height 14
click at [170, 94] on span "Blank page" at bounding box center [197, 93] width 73 height 9
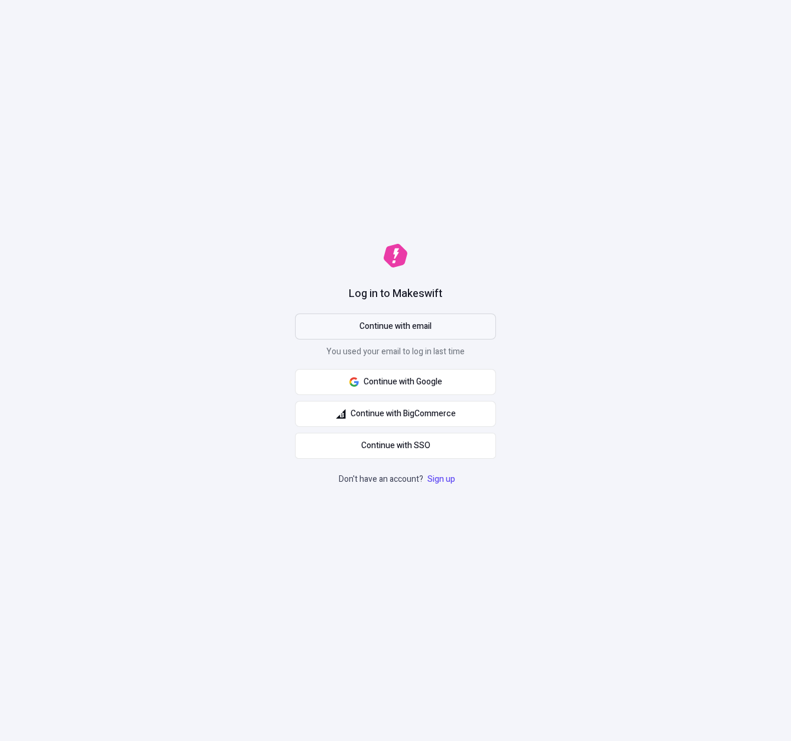
click at [368, 336] on button "Continue with email" at bounding box center [395, 327] width 201 height 26
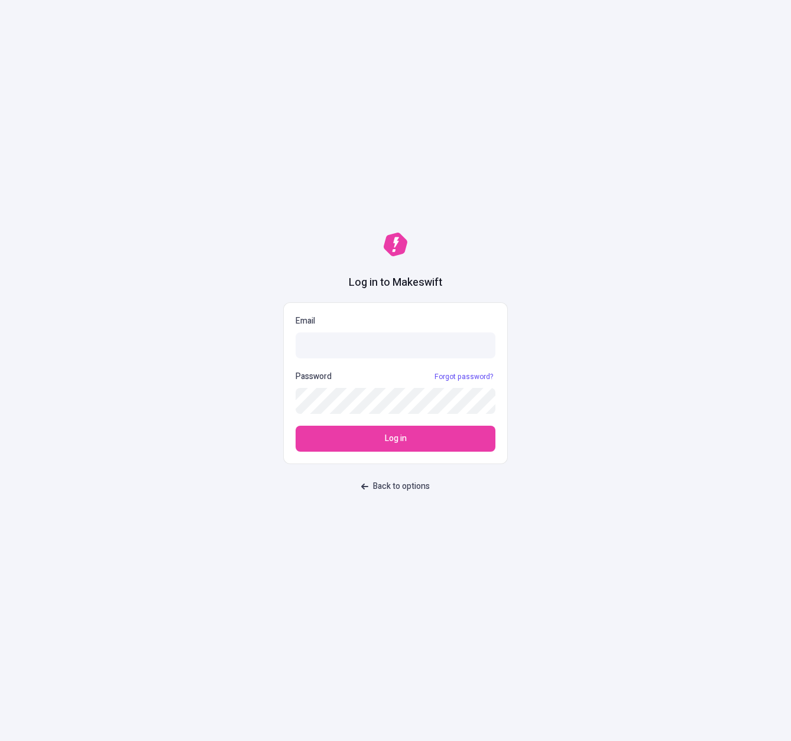
click at [486, 344] on span at bounding box center [488, 345] width 9 height 9
click at [486, 344] on input "Email" at bounding box center [395, 346] width 200 height 26
type input "sasha+staging-limits@ferrata.dev"
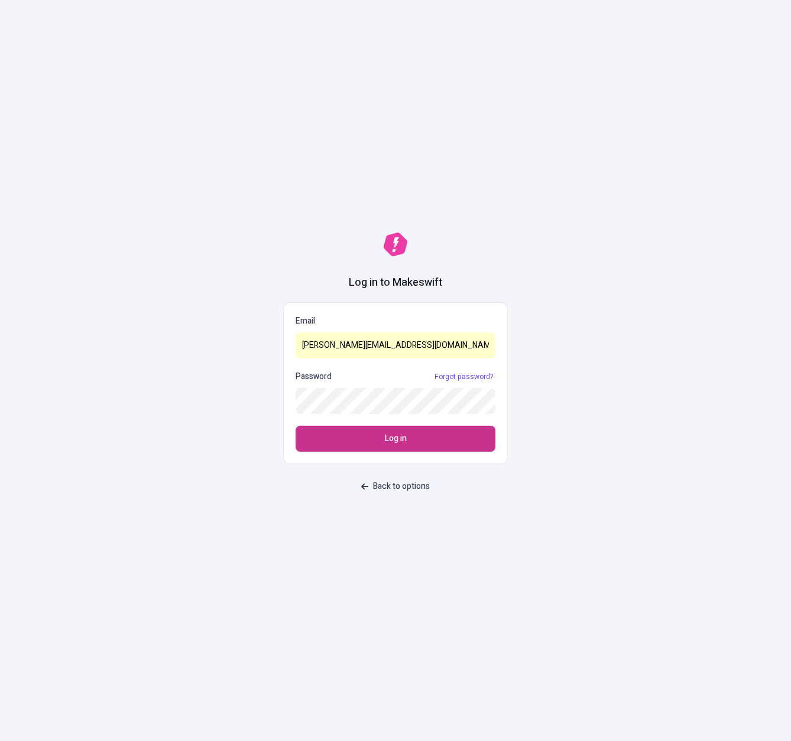
click at [405, 436] on span "Log in" at bounding box center [396, 438] width 22 height 13
